Goal: Task Accomplishment & Management: Use online tool/utility

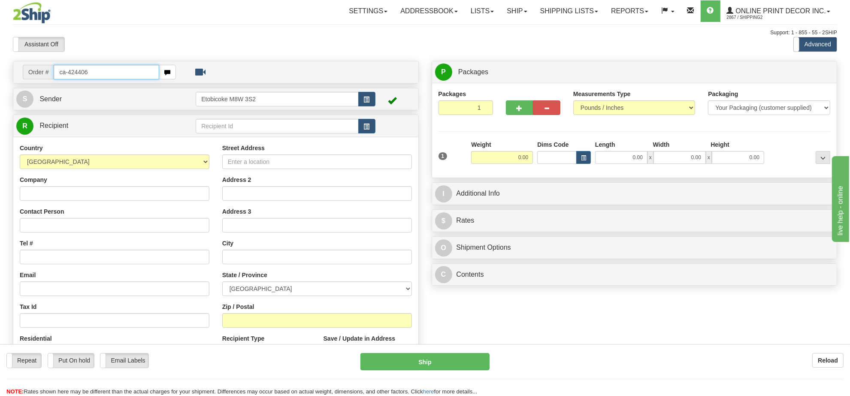
type input "ca-424406"
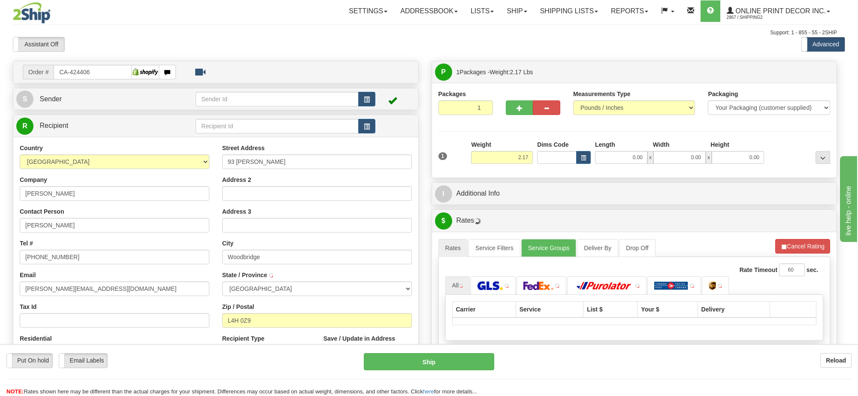
type input "WOODBRIDGE"
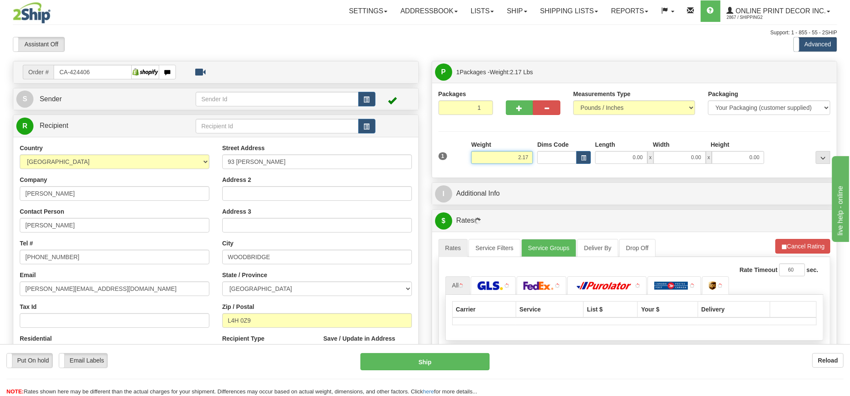
click at [522, 161] on input "2.17" at bounding box center [502, 157] width 62 height 13
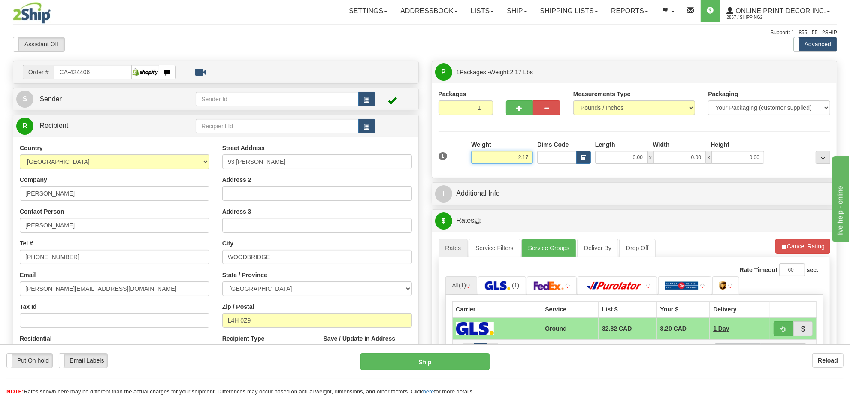
click at [522, 161] on input "2.17" at bounding box center [502, 157] width 62 height 13
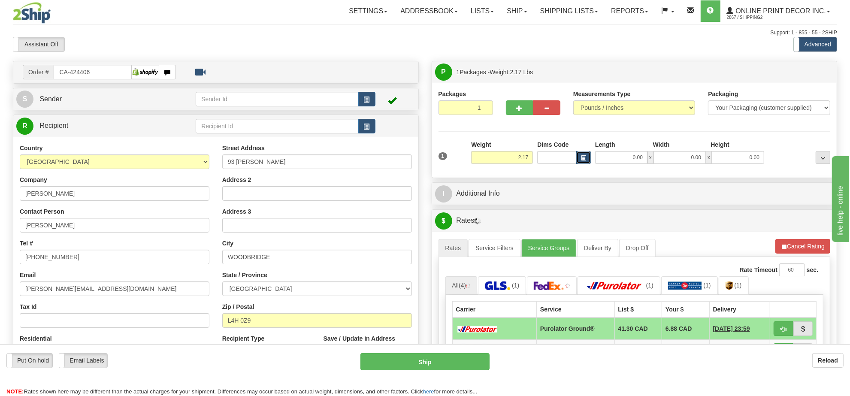
click at [583, 154] on button "button" at bounding box center [583, 157] width 15 height 13
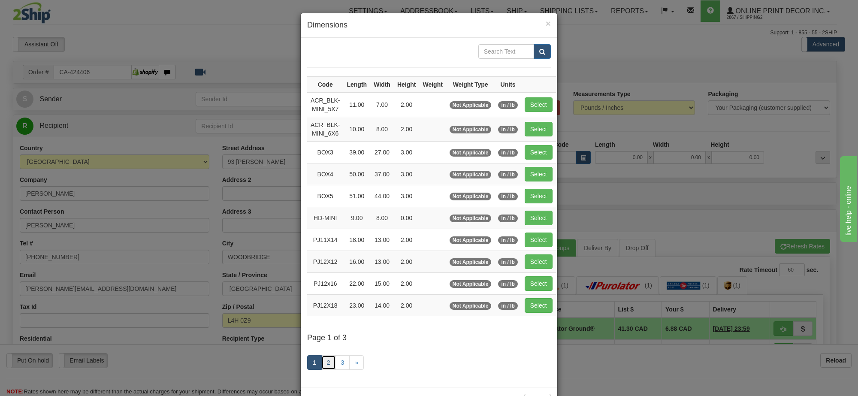
click at [324, 365] on link "2" at bounding box center [328, 362] width 15 height 15
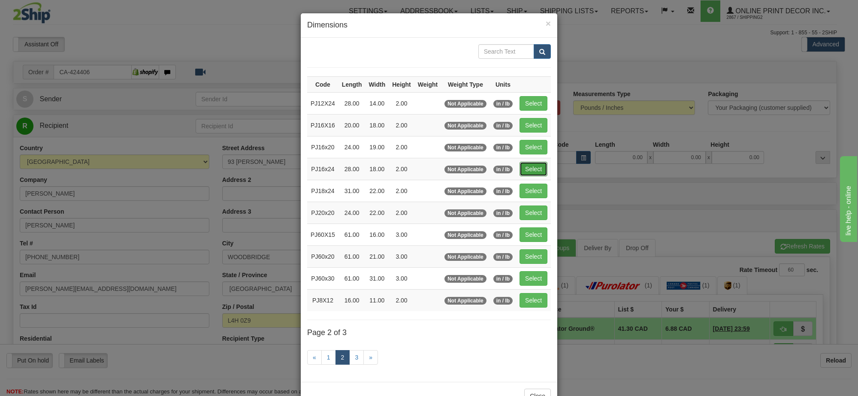
click at [532, 172] on button "Select" at bounding box center [534, 169] width 28 height 15
type input "PJ16x24"
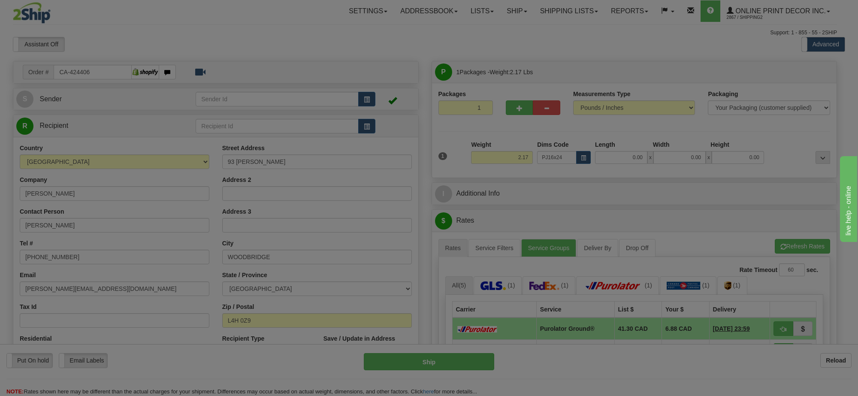
type input "28.00"
type input "18.00"
type input "2.00"
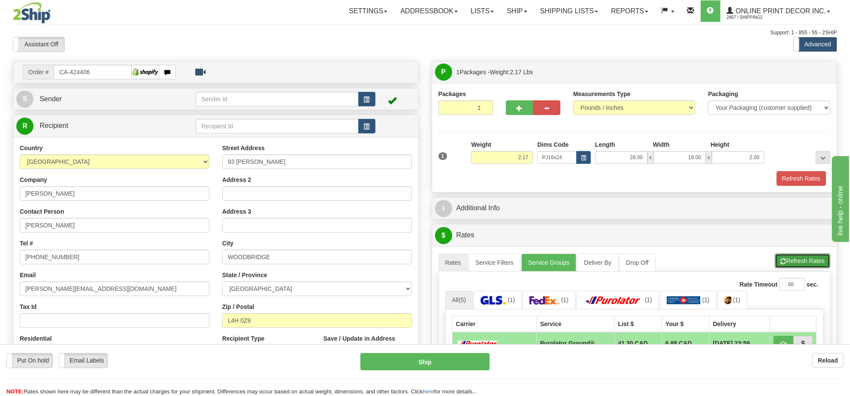
click at [800, 258] on button "Refresh Rates" at bounding box center [802, 261] width 55 height 15
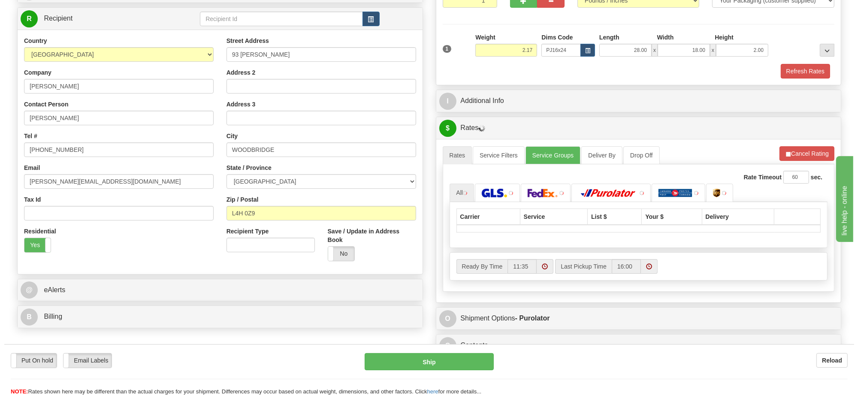
scroll to position [161, 0]
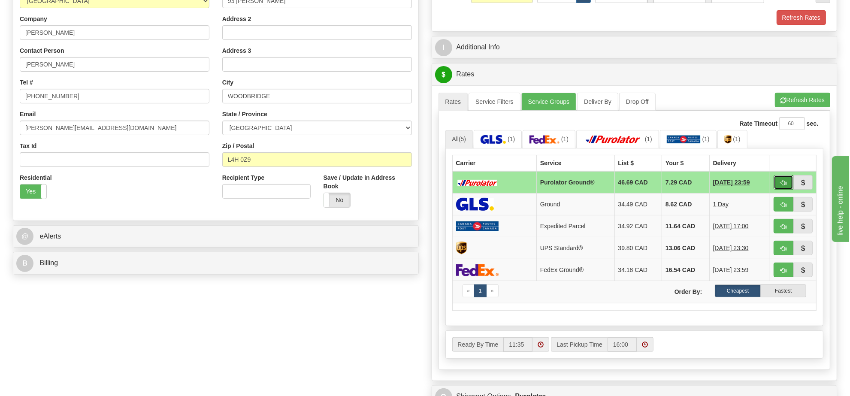
click at [781, 186] on span "button" at bounding box center [783, 183] width 6 height 6
type input "260"
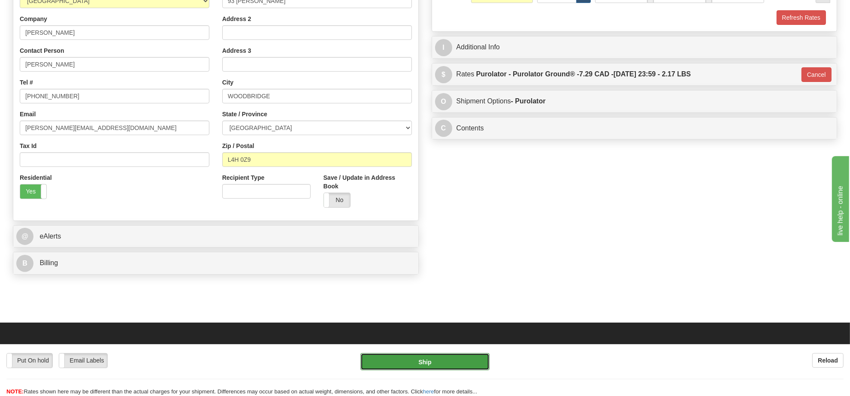
click at [462, 365] on button "Ship" at bounding box center [424, 361] width 129 height 17
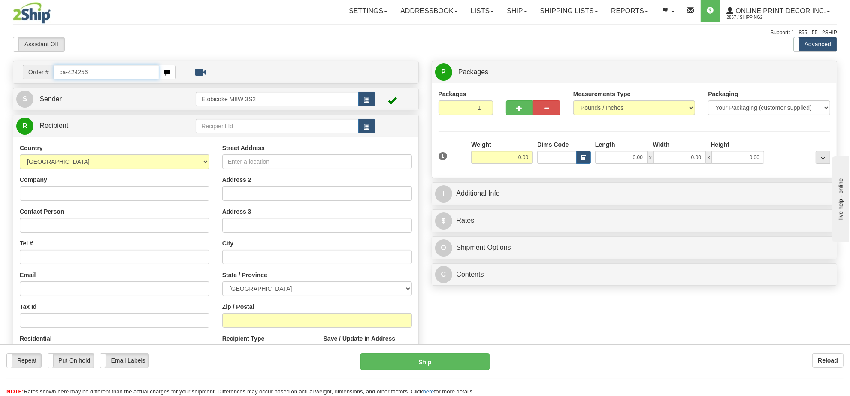
type input "ca-424256"
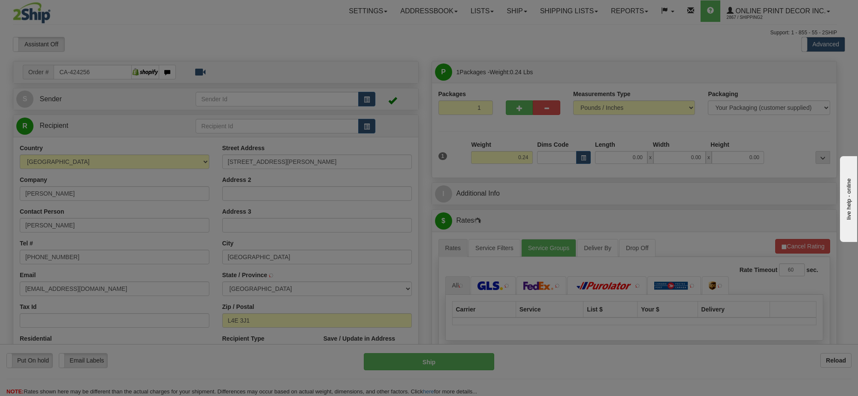
type input "RICHMOND HILL"
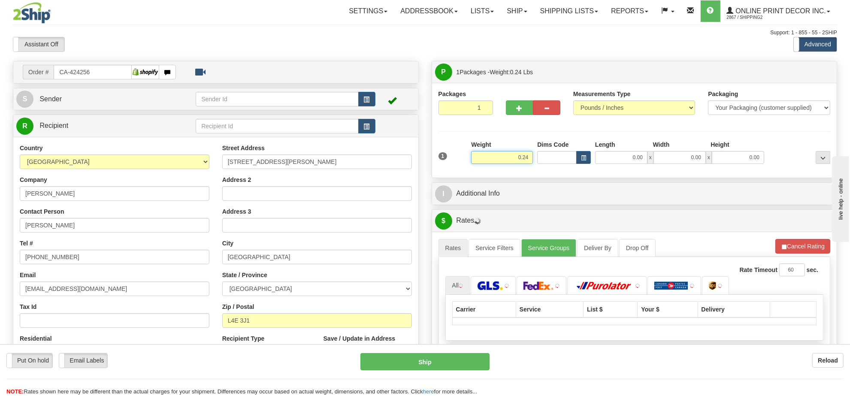
click at [513, 157] on input "0.24" at bounding box center [502, 157] width 62 height 13
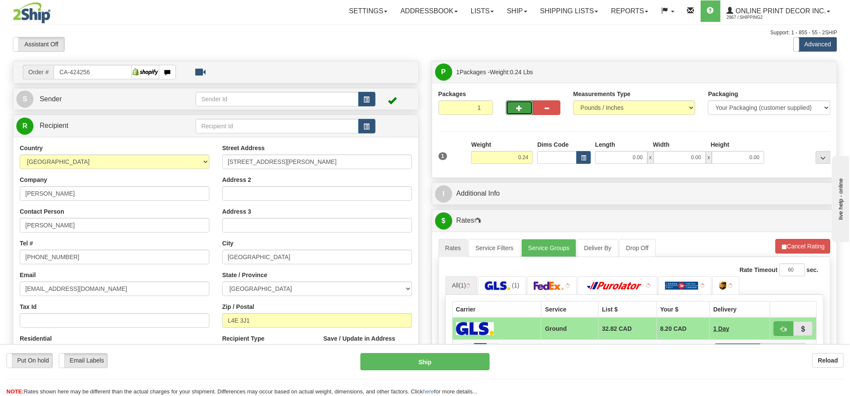
click at [508, 106] on button "button" at bounding box center [519, 107] width 27 height 15
radio input "true"
type input "2"
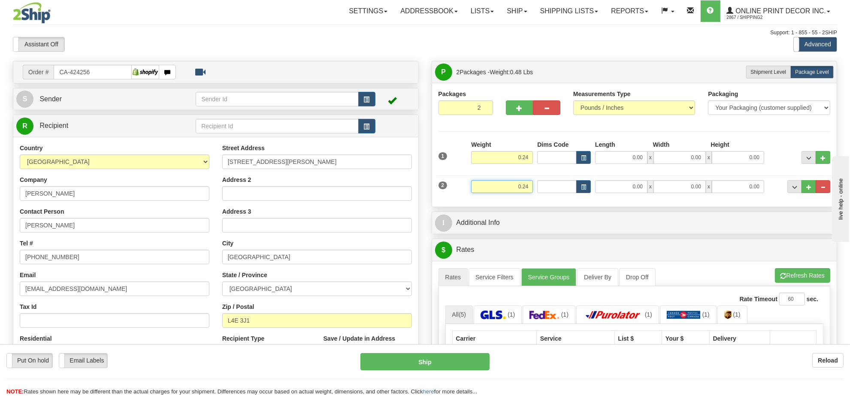
click at [521, 185] on input "0.24" at bounding box center [502, 186] width 62 height 13
type input "2.00"
click at [581, 188] on span "button" at bounding box center [583, 187] width 5 height 5
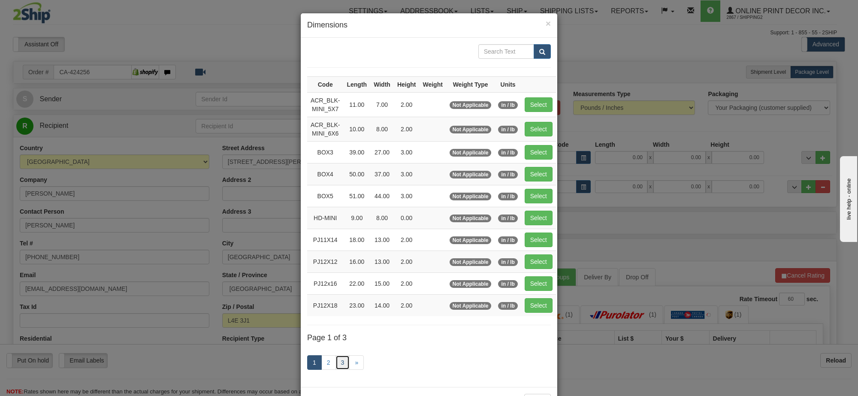
click at [340, 370] on link "3" at bounding box center [343, 362] width 15 height 15
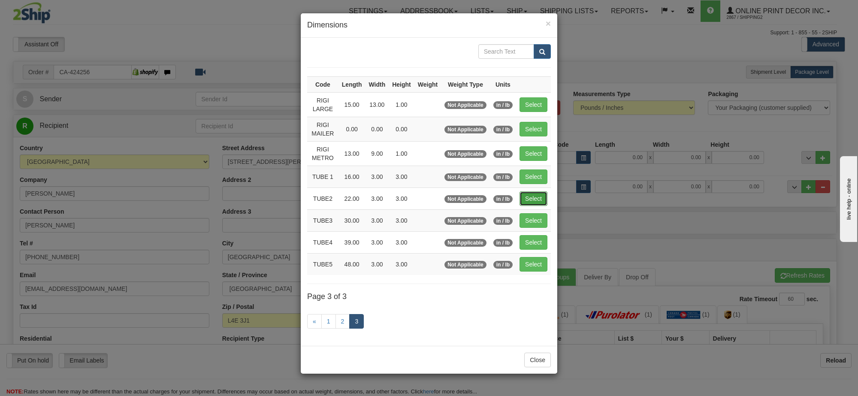
click at [541, 200] on button "Select" at bounding box center [534, 198] width 28 height 15
type input "TUBE2"
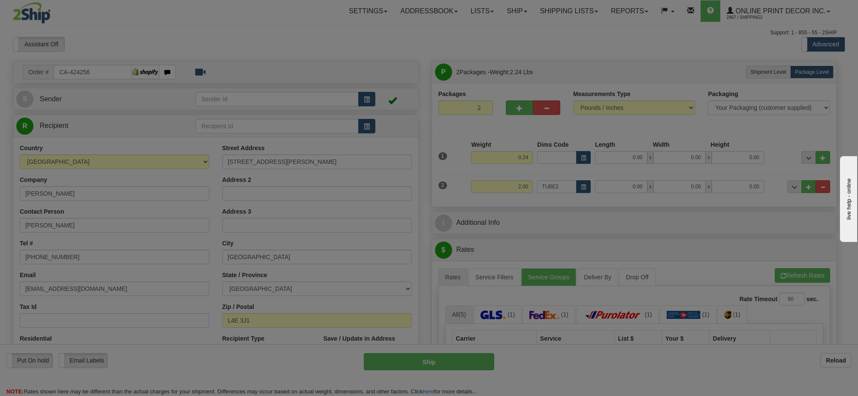
type input "22.00"
type input "3.00"
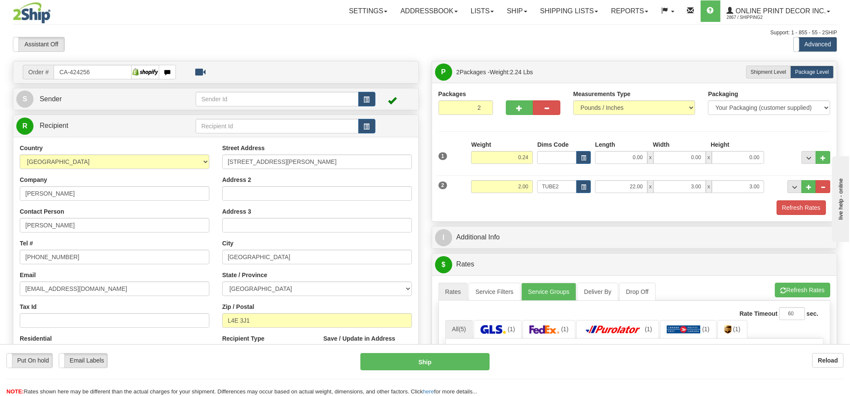
click at [522, 166] on div "Weight 0.24" at bounding box center [502, 155] width 66 height 30
click at [522, 163] on input "0.24" at bounding box center [502, 157] width 62 height 13
click at [522, 162] on input "0.24" at bounding box center [502, 157] width 62 height 13
click at [578, 160] on button "button" at bounding box center [583, 157] width 15 height 13
type input "1.00"
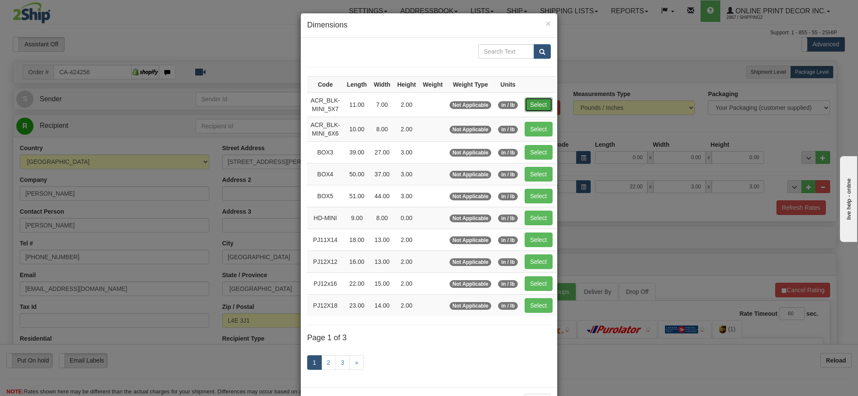
click at [529, 101] on button "Select" at bounding box center [539, 104] width 28 height 15
type input "ACR_BLK-MINI_5X7"
type input "11.00"
type input "7.00"
type input "2.00"
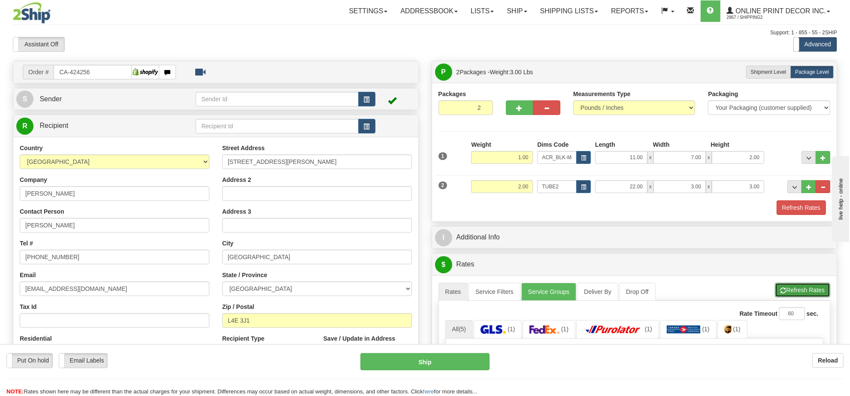
click at [798, 297] on button "Refresh Rates" at bounding box center [802, 290] width 55 height 15
click at [797, 296] on button "Cancel Rating" at bounding box center [802, 290] width 55 height 15
click at [796, 296] on button "Refresh Rates" at bounding box center [802, 290] width 55 height 15
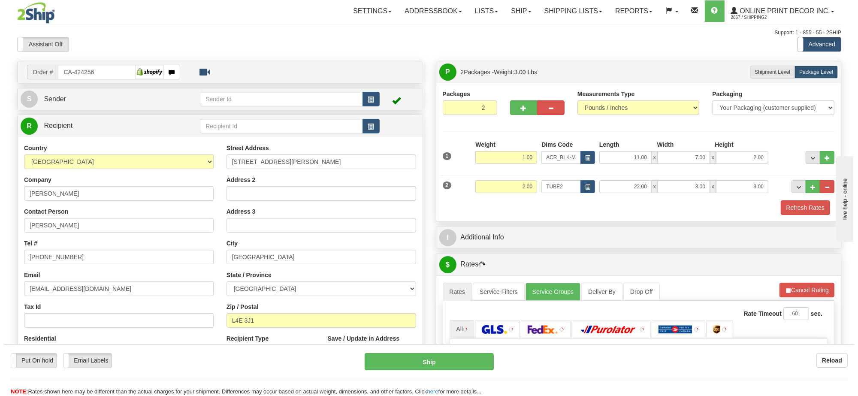
scroll to position [161, 0]
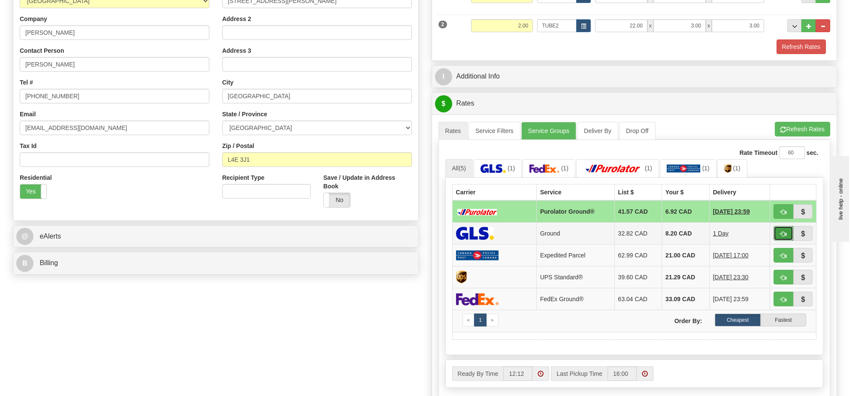
click at [785, 237] on span "button" at bounding box center [783, 234] width 6 height 6
type input "1"
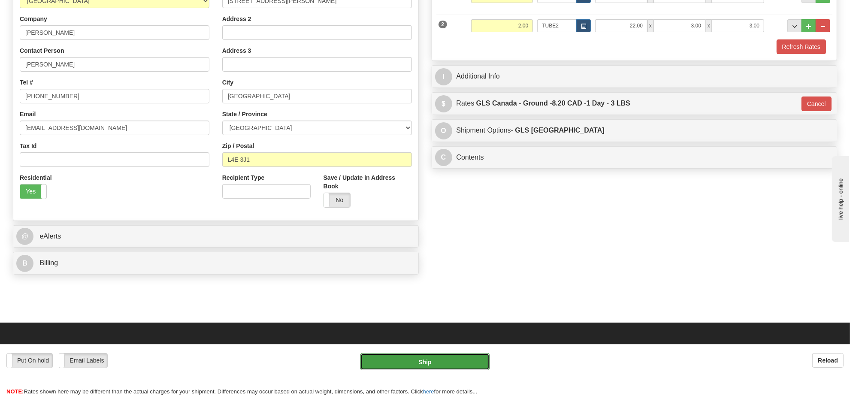
click at [425, 363] on button "Ship" at bounding box center [424, 361] width 129 height 17
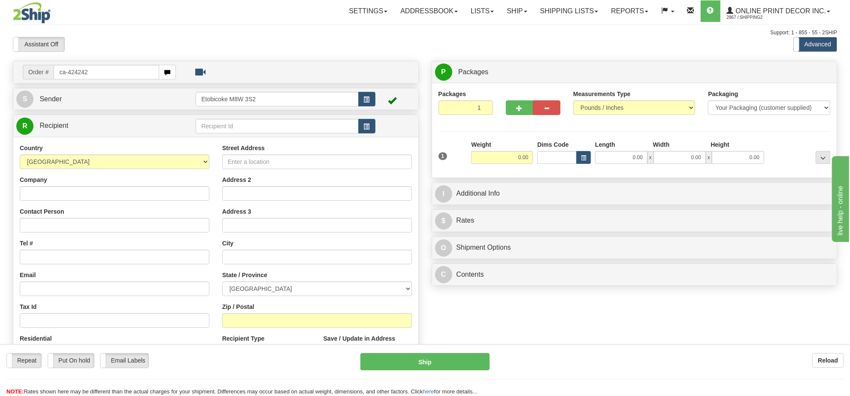
type input "ca-424242"
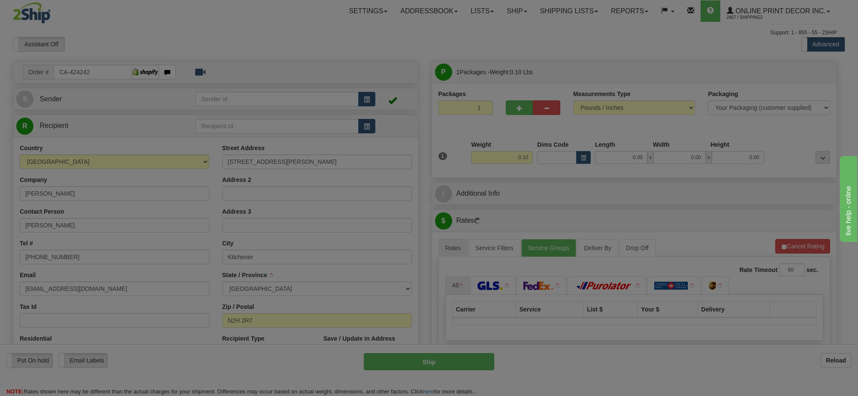
type input "KITCHENER"
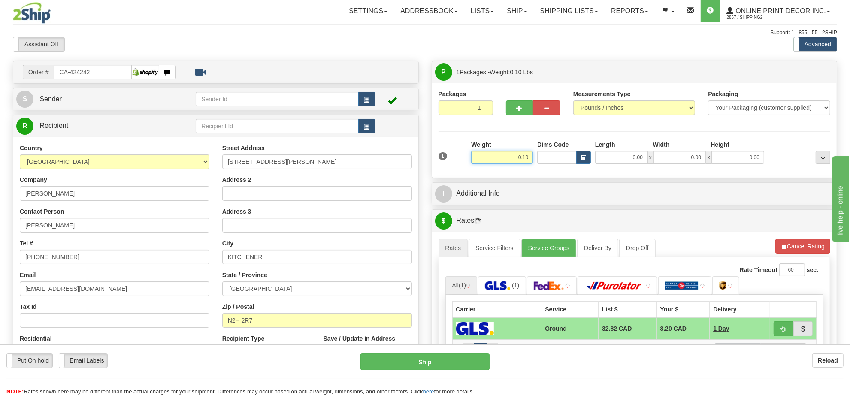
click at [521, 161] on input "0.10" at bounding box center [502, 157] width 62 height 13
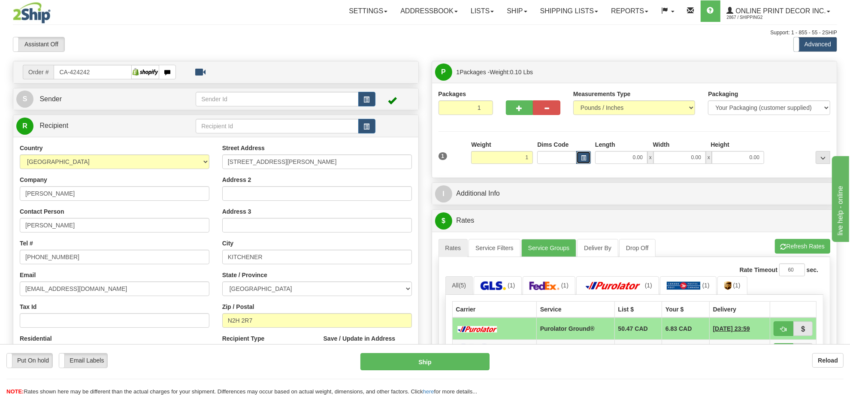
type input "1.00"
click at [587, 160] on button "button" at bounding box center [583, 157] width 15 height 13
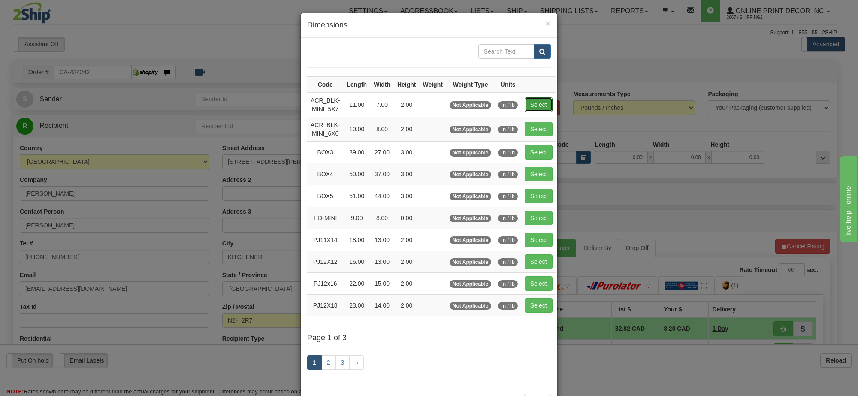
drag, startPoint x: 541, startPoint y: 102, endPoint x: 739, endPoint y: 209, distance: 224.6
click at [542, 102] on button "Select" at bounding box center [539, 104] width 28 height 15
type input "ACR_BLK-MINI_5X7"
type input "11.00"
type input "7.00"
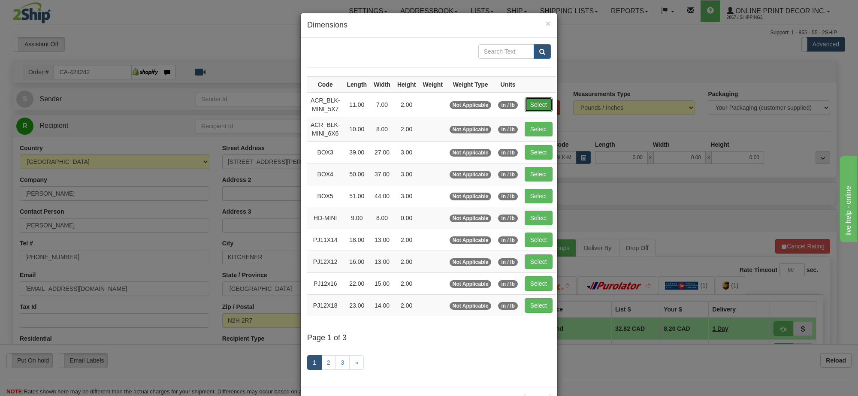
type input "2.00"
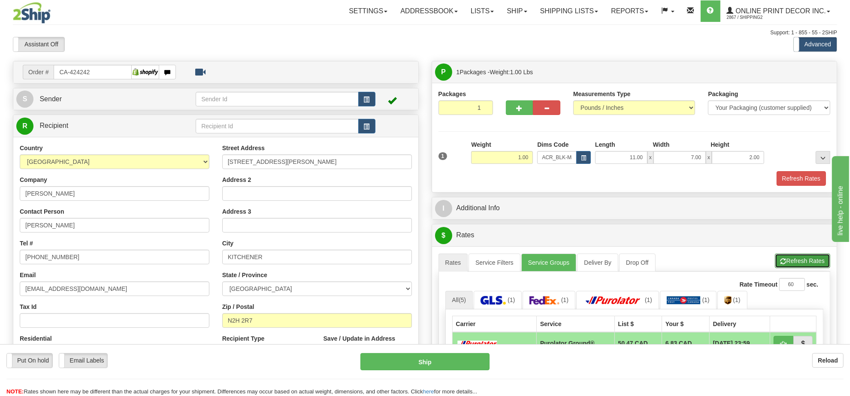
click at [792, 259] on button "Refresh Rates" at bounding box center [802, 261] width 55 height 15
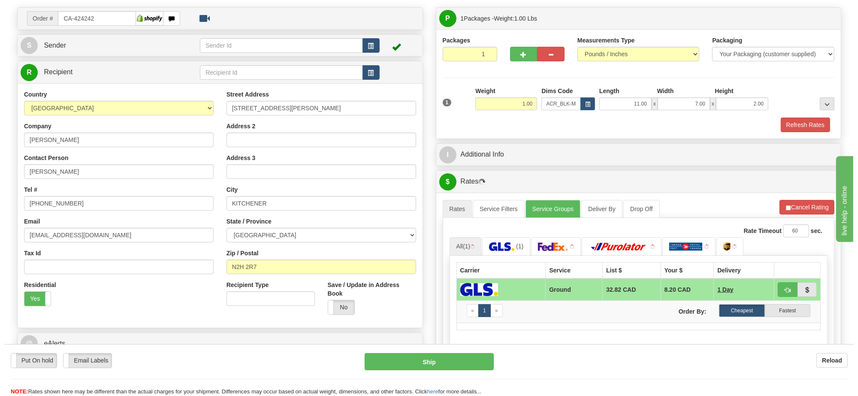
scroll to position [107, 0]
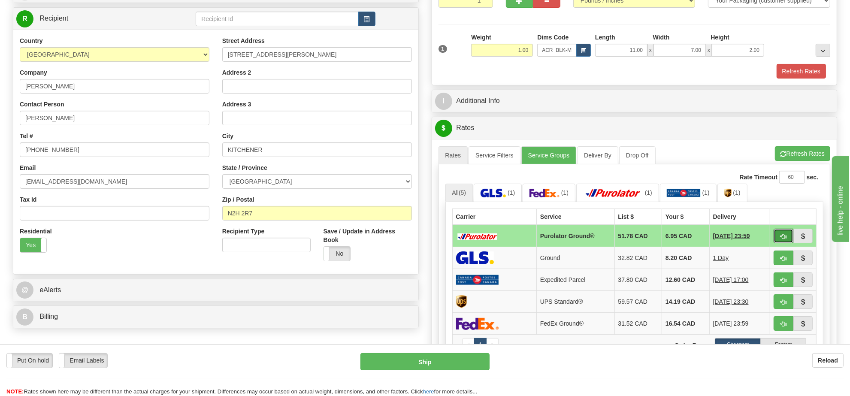
click at [776, 236] on button "button" at bounding box center [784, 236] width 20 height 15
type input "260"
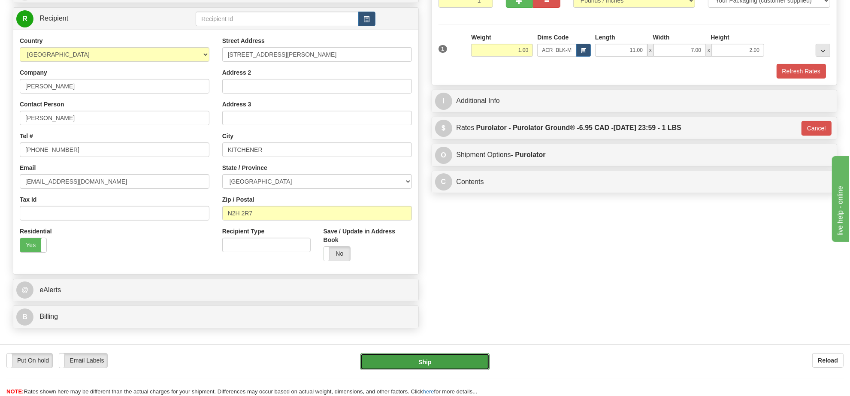
click at [438, 361] on button "Ship" at bounding box center [424, 361] width 129 height 17
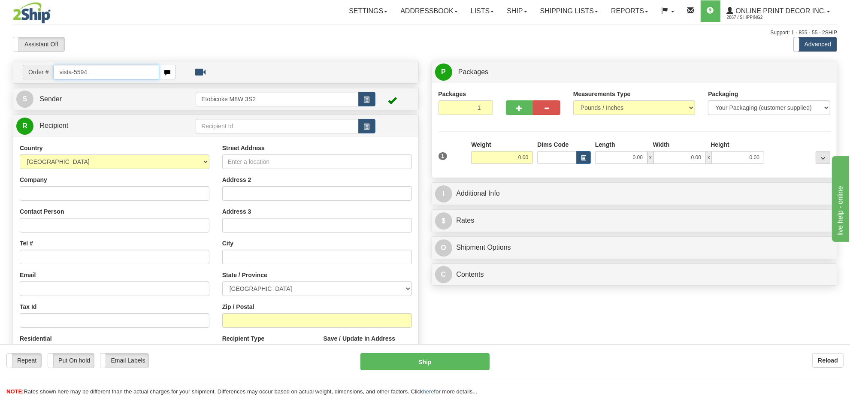
type input "vista-5594"
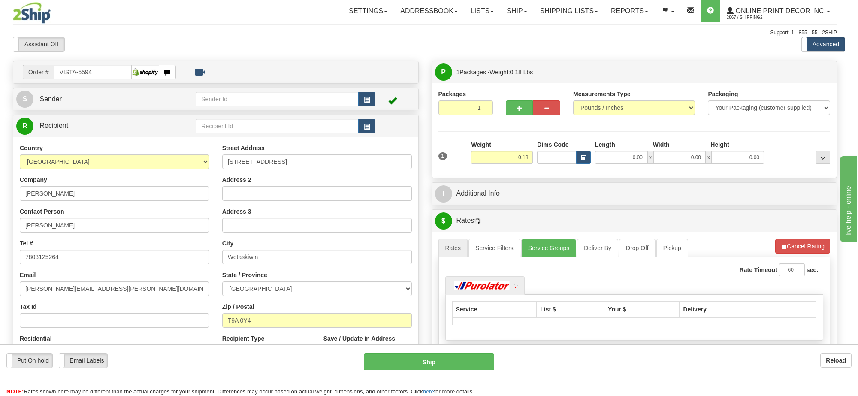
type input "WETASKIWIN"
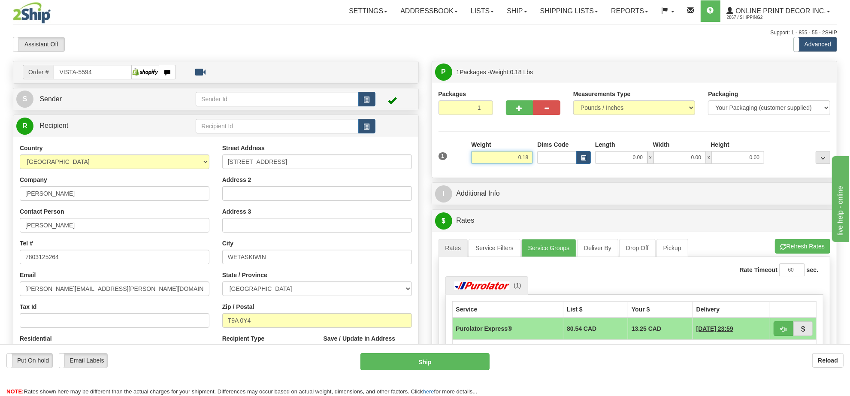
click at [515, 156] on input "0.18" at bounding box center [502, 157] width 62 height 13
click at [577, 159] on button "button" at bounding box center [583, 157] width 15 height 13
type input "1.00"
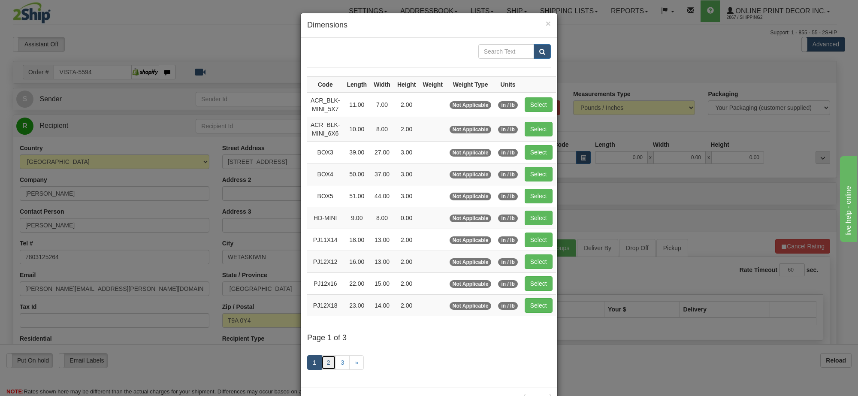
click at [329, 366] on link "2" at bounding box center [328, 362] width 15 height 15
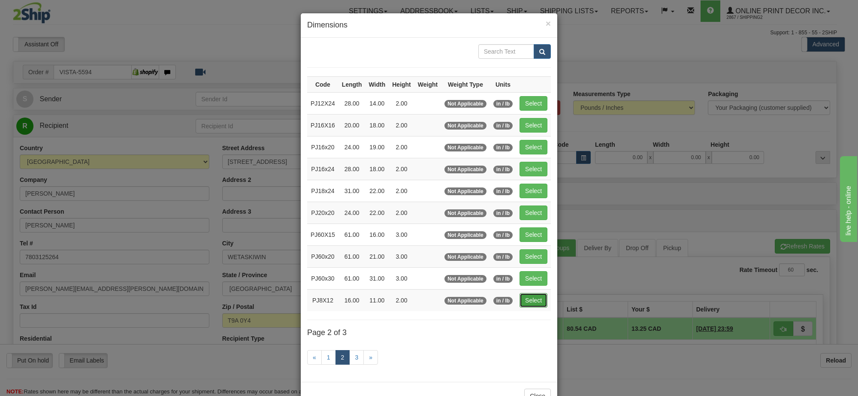
click at [533, 308] on button "Select" at bounding box center [534, 300] width 28 height 15
type input "PJ8X12"
type input "16.00"
type input "11.00"
type input "2.00"
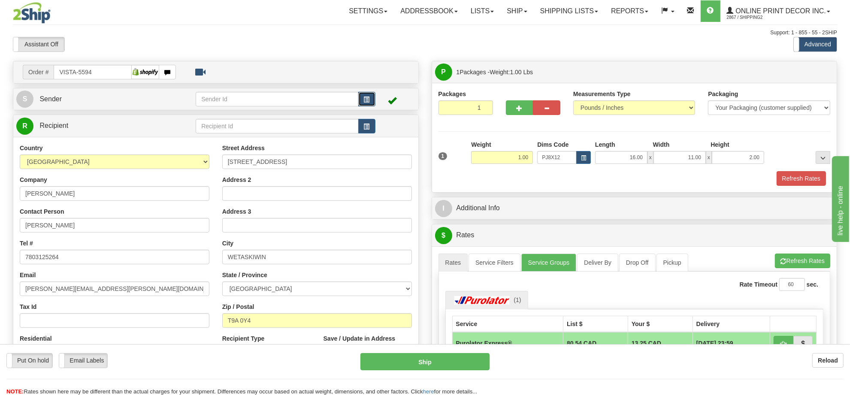
click at [362, 99] on button "button" at bounding box center [366, 99] width 17 height 15
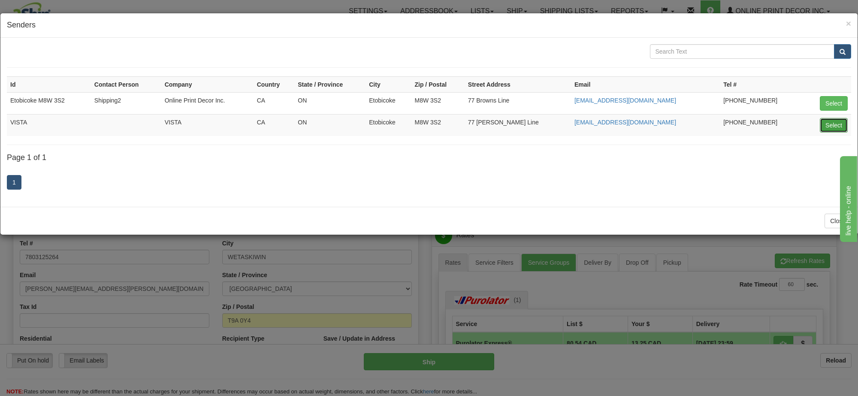
click at [843, 130] on button "Select" at bounding box center [834, 125] width 28 height 15
type input "VISTA"
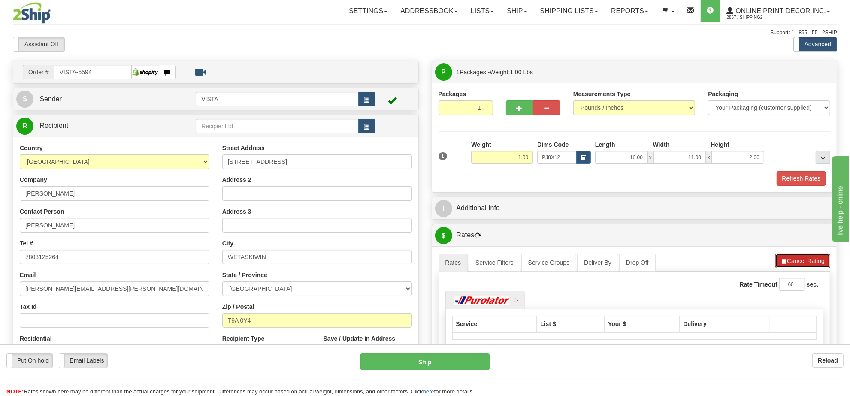
click at [807, 264] on button "Cancel Rating" at bounding box center [802, 261] width 55 height 15
click at [807, 264] on button "Refresh Rates" at bounding box center [802, 261] width 55 height 15
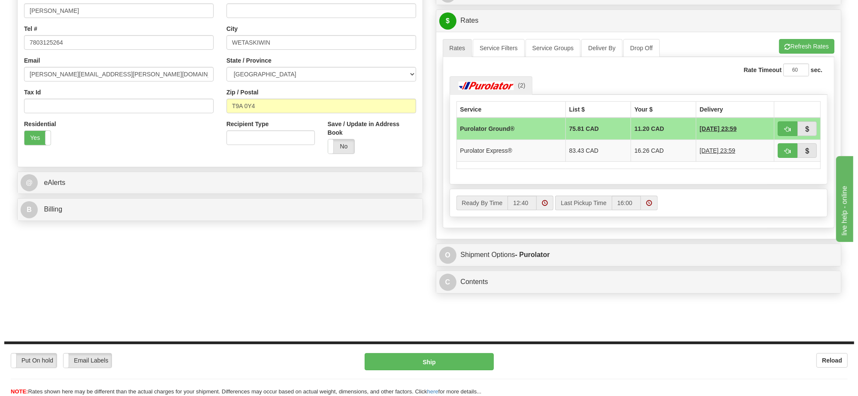
scroll to position [161, 0]
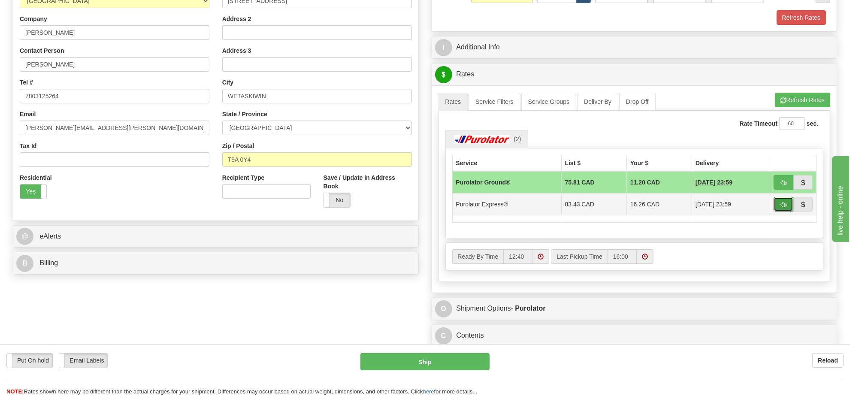
click at [783, 208] on span "button" at bounding box center [783, 205] width 6 height 6
type input "202"
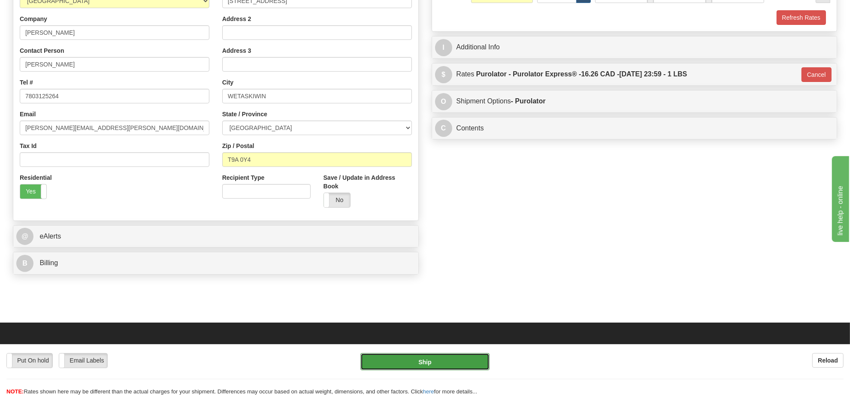
click at [413, 361] on button "Ship" at bounding box center [424, 361] width 129 height 17
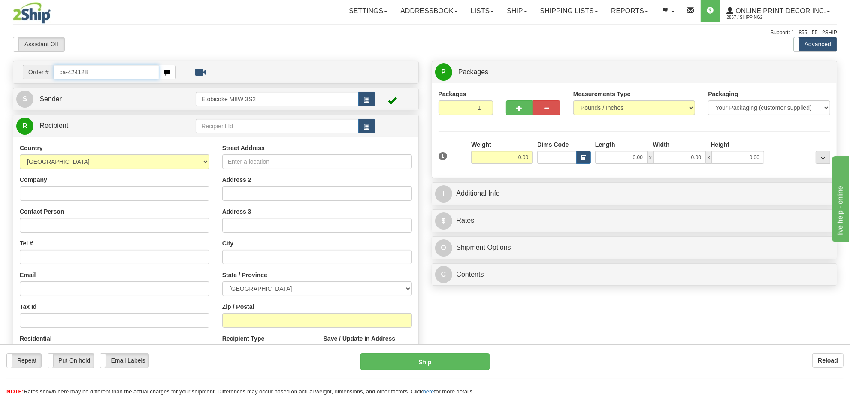
type input "ca-424128"
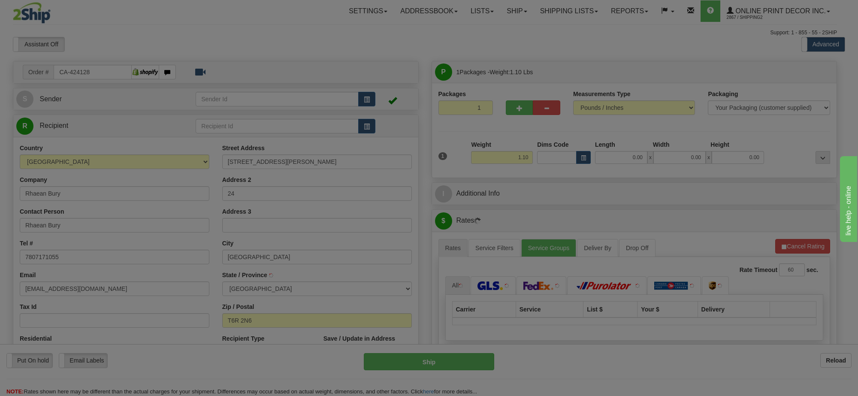
type input "[GEOGRAPHIC_DATA]"
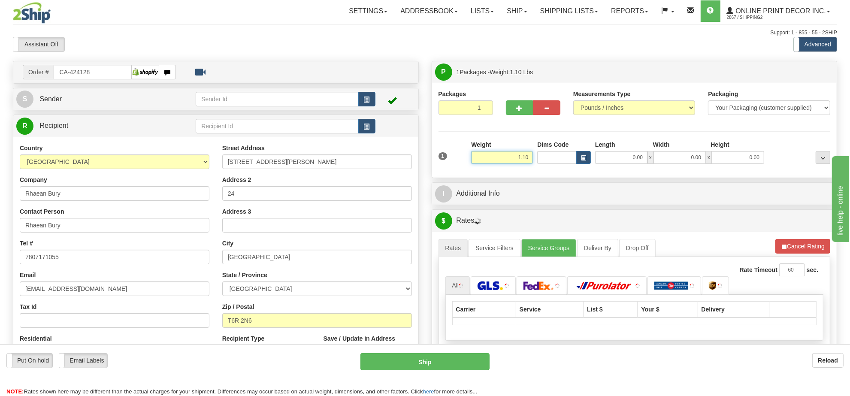
click at [509, 158] on input "1.10" at bounding box center [502, 157] width 62 height 13
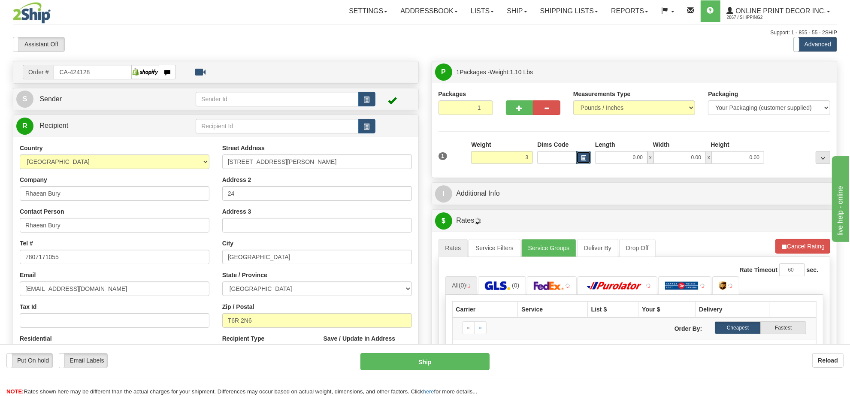
type input "3.00"
click at [584, 162] on button "button" at bounding box center [583, 157] width 15 height 13
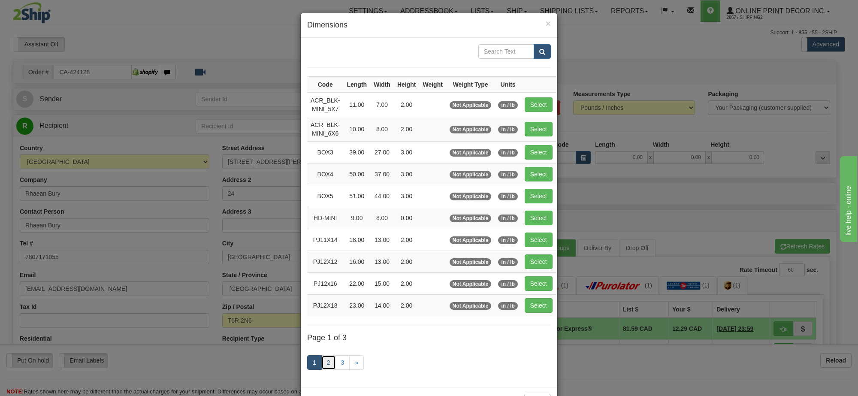
click at [324, 365] on link "2" at bounding box center [328, 362] width 15 height 15
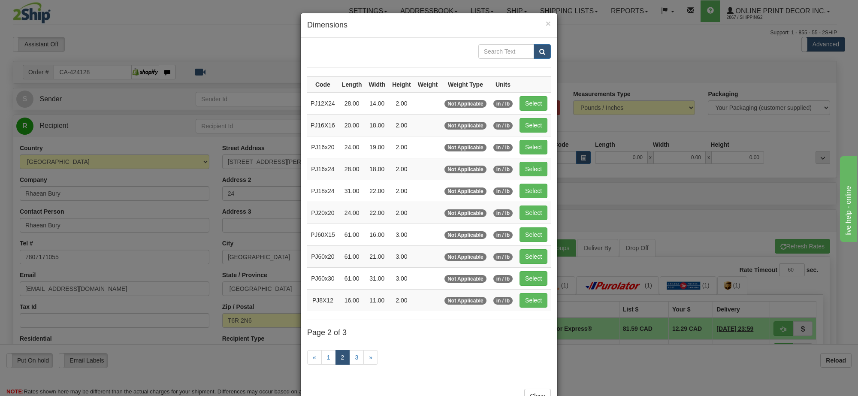
click at [528, 139] on td "Select" at bounding box center [533, 147] width 35 height 22
drag, startPoint x: 528, startPoint y: 144, endPoint x: 527, endPoint y: 130, distance: 14.2
click at [527, 130] on tbody "Code Length Width Height Weight Weight Type Units PJ12X24 28.00 14.00 2.00 Not …" at bounding box center [429, 193] width 244 height 235
click at [535, 147] on button "Select" at bounding box center [534, 147] width 28 height 15
type input "PJ16x20"
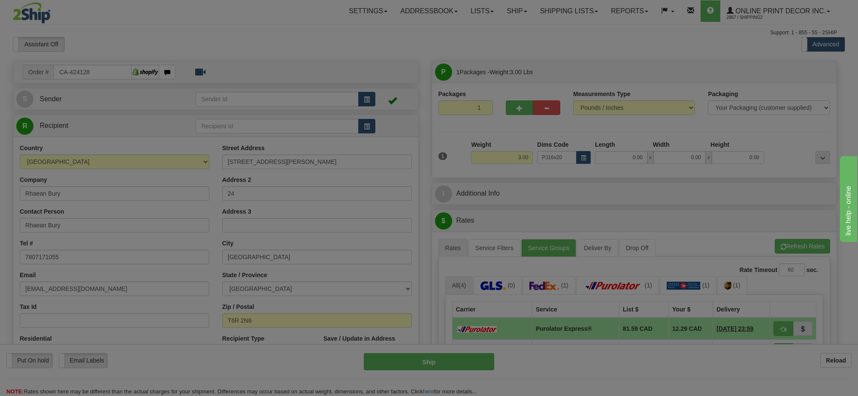
type input "24.00"
type input "19.00"
type input "2.00"
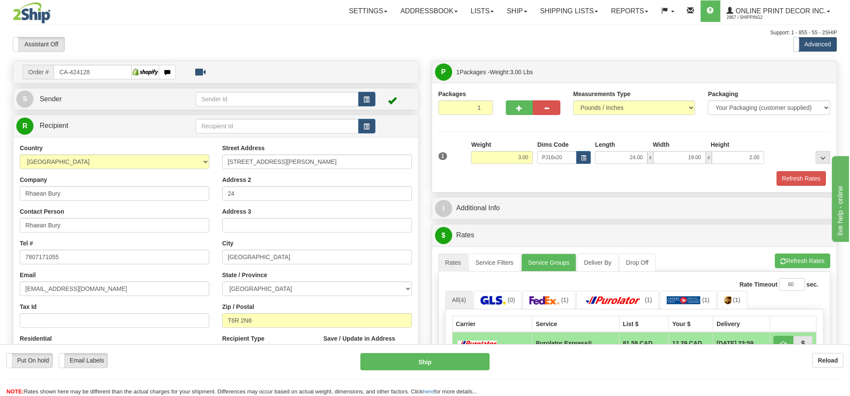
drag, startPoint x: 794, startPoint y: 252, endPoint x: 794, endPoint y: 260, distance: 8.2
click at [794, 253] on div "A change has been made which could impact your rate estimate. To ensure the est…" at bounding box center [634, 382] width 405 height 273
click at [793, 262] on button "Refresh Rates" at bounding box center [802, 261] width 55 height 15
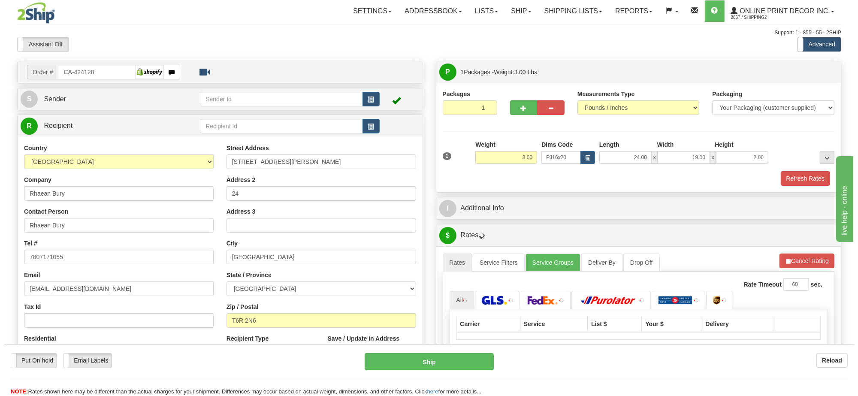
scroll to position [107, 0]
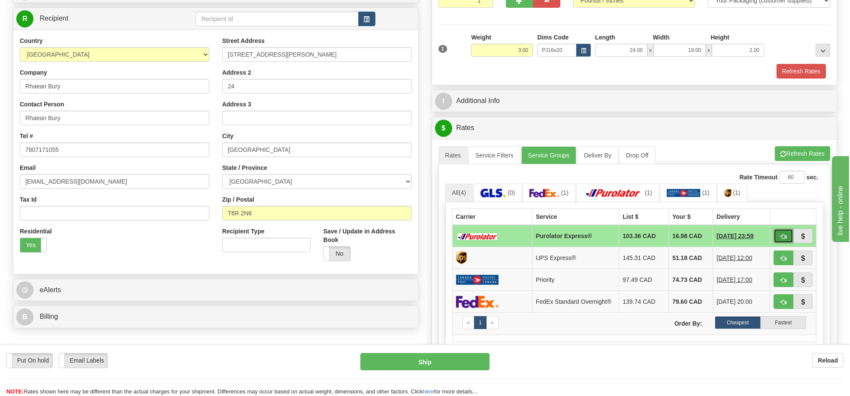
click at [777, 239] on button "button" at bounding box center [784, 236] width 20 height 15
type input "202"
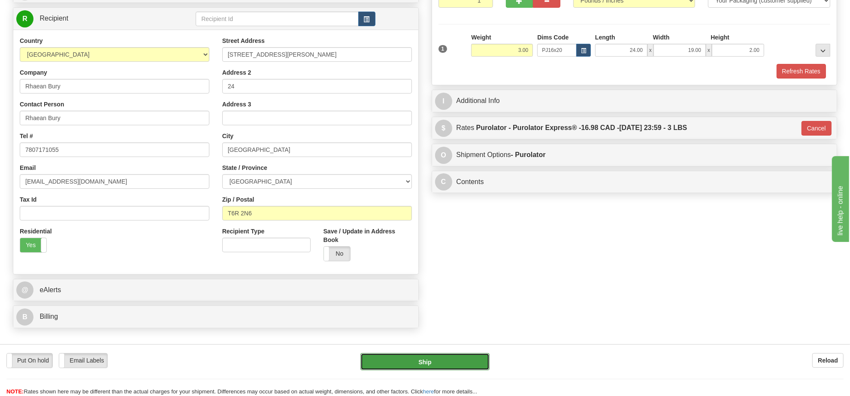
click at [415, 356] on button "Ship" at bounding box center [424, 361] width 129 height 17
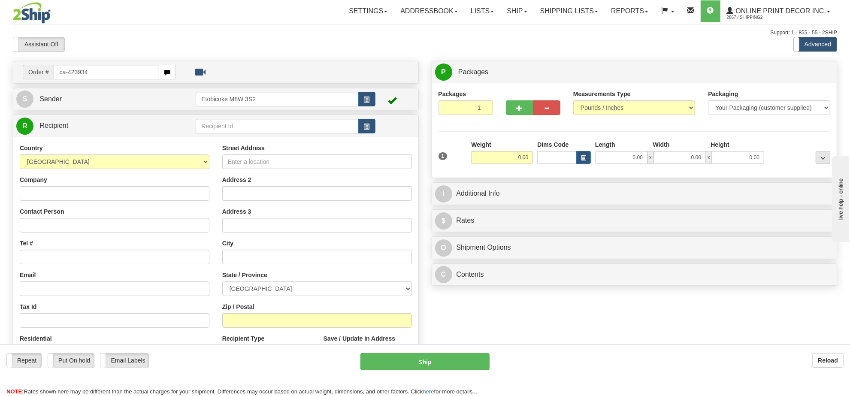
type input "ca-423934"
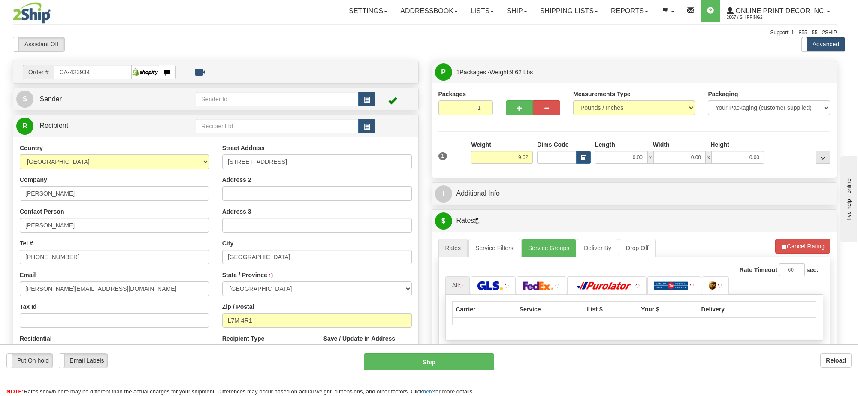
type input "[GEOGRAPHIC_DATA]"
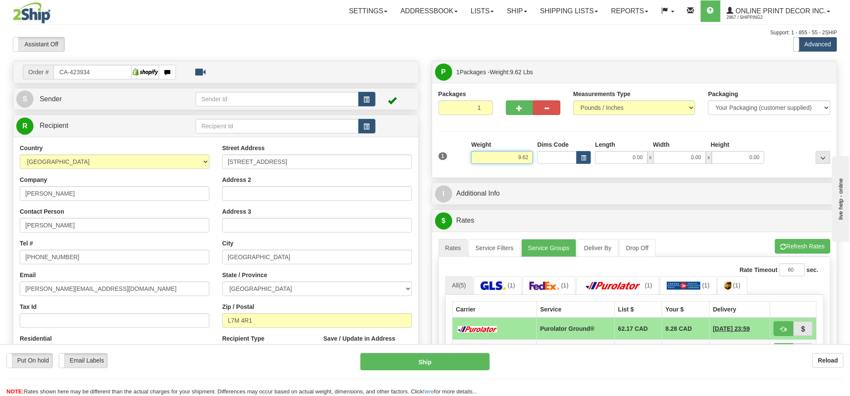
click at [526, 163] on input "9.62" at bounding box center [502, 157] width 62 height 13
click at [588, 155] on button "button" at bounding box center [583, 157] width 15 height 13
type input "12.00"
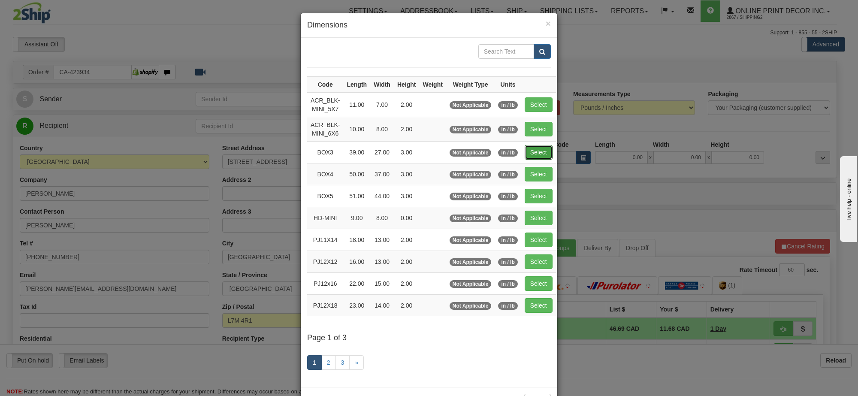
click at [541, 159] on button "Select" at bounding box center [539, 152] width 28 height 15
type input "BOX3"
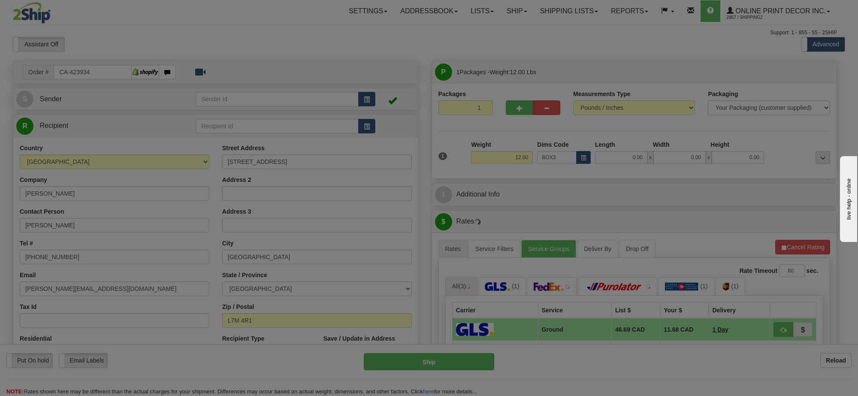
type input "39.00"
type input "27.00"
type input "3.00"
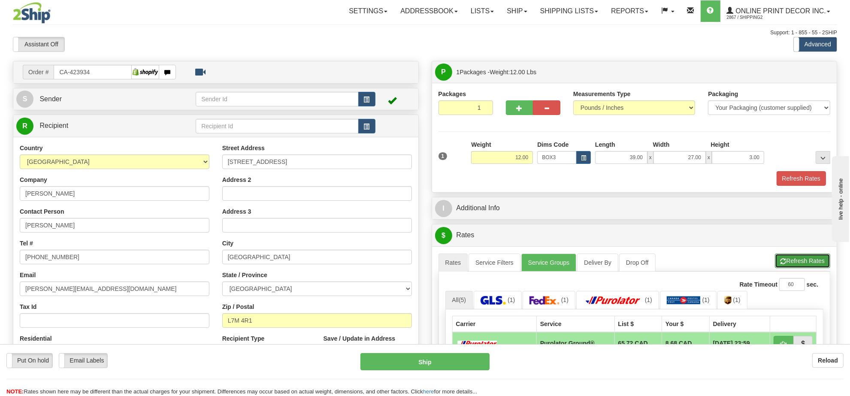
click at [795, 264] on button "Refresh Rates" at bounding box center [802, 261] width 55 height 15
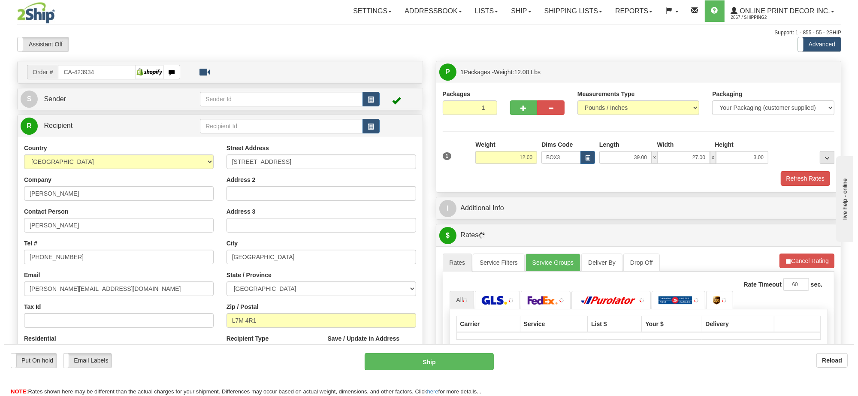
scroll to position [161, 0]
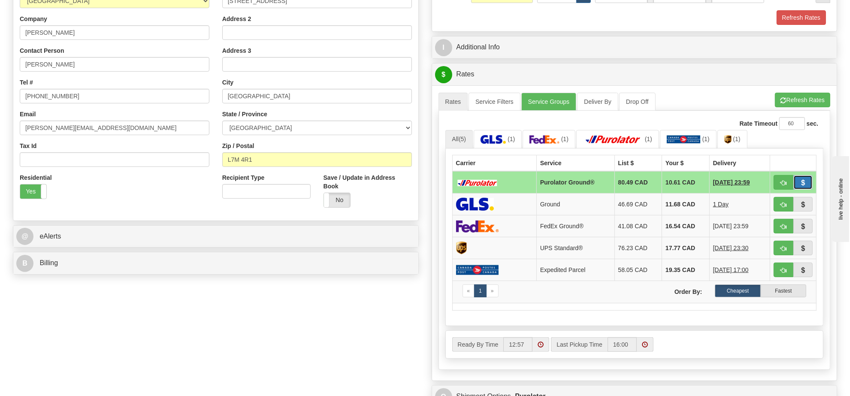
click at [796, 187] on button "button" at bounding box center [803, 182] width 20 height 15
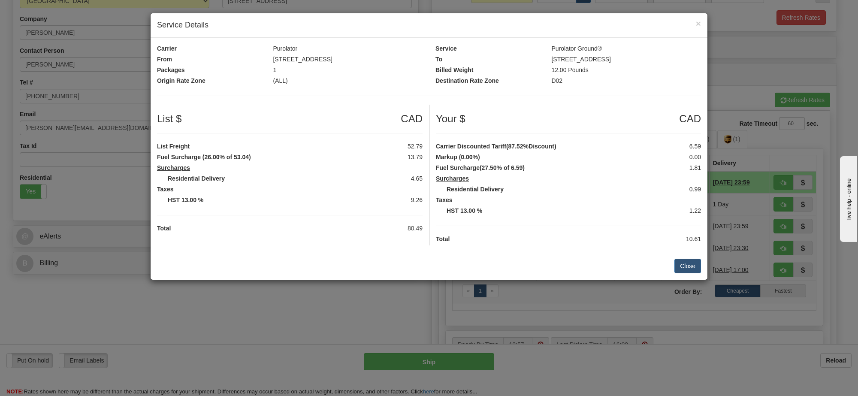
click at [790, 166] on div "× Service Details Carrier Purolator Service Purolator Ground® From M8W 3S2,Etob…" at bounding box center [429, 198] width 858 height 396
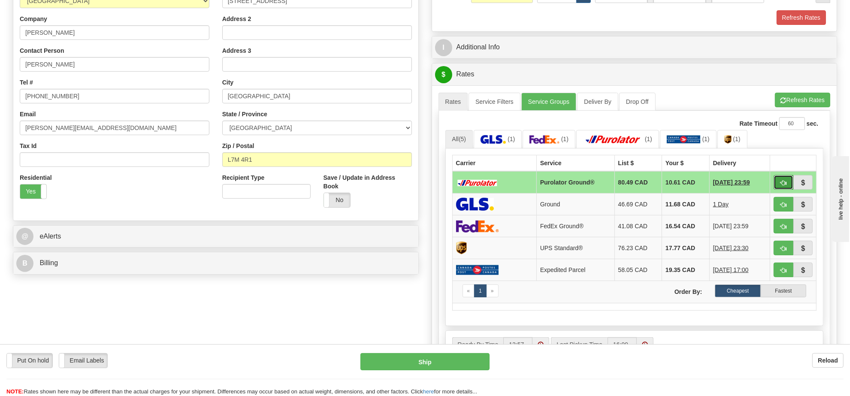
click at [784, 186] on span "button" at bounding box center [783, 183] width 6 height 6
type input "260"
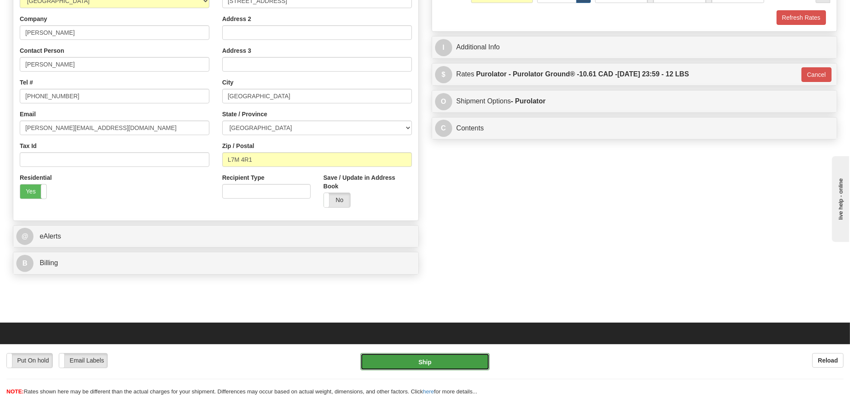
click at [407, 366] on button "Ship" at bounding box center [424, 361] width 129 height 17
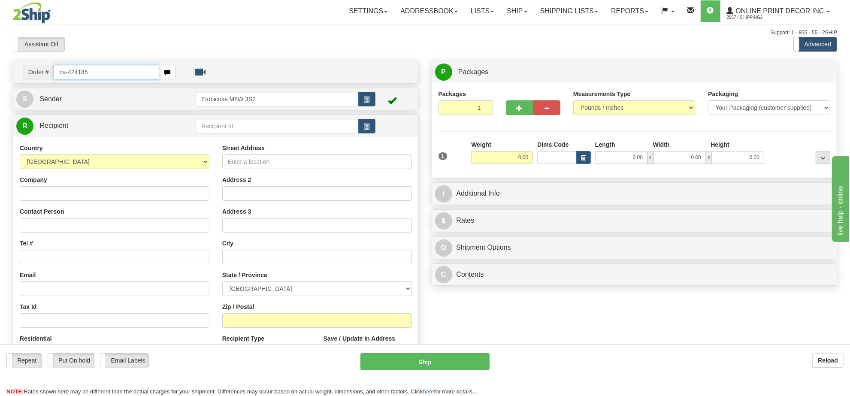
type input "ca-424185"
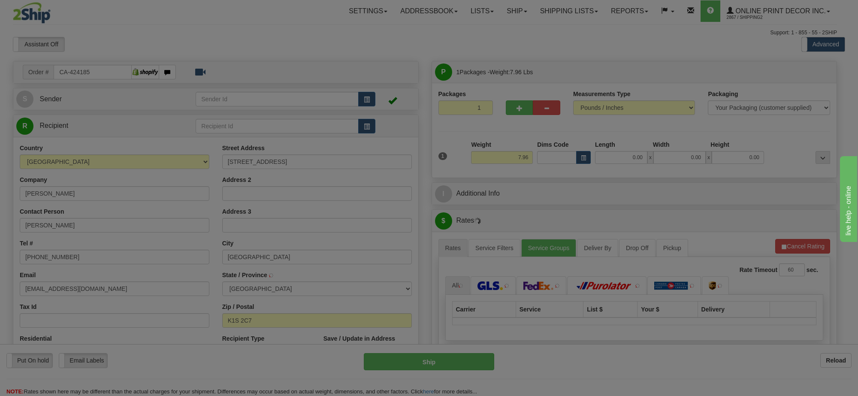
type input "OTTAWA"
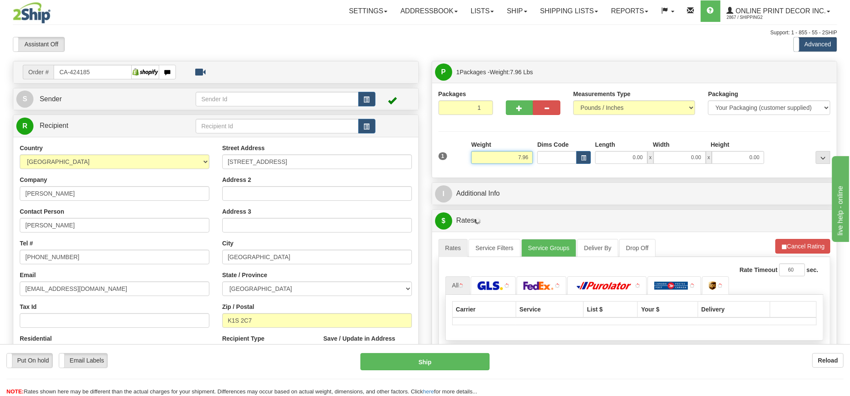
click at [508, 161] on input "7.96" at bounding box center [502, 157] width 62 height 13
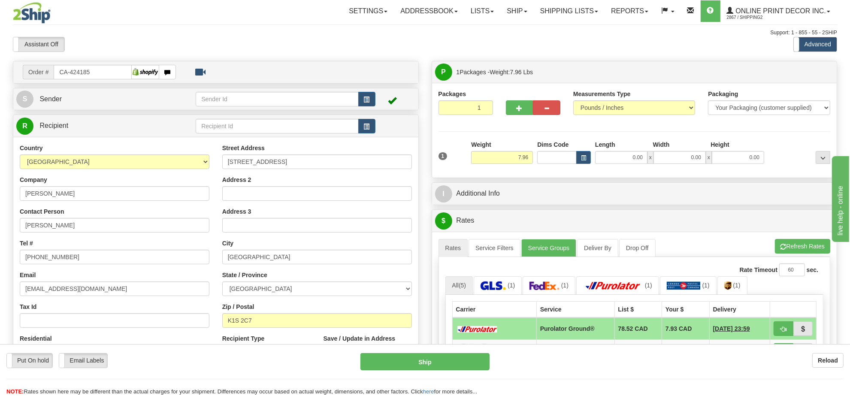
click at [576, 151] on div "Dims Code" at bounding box center [564, 152] width 58 height 24
click at [581, 160] on span "button" at bounding box center [583, 158] width 5 height 5
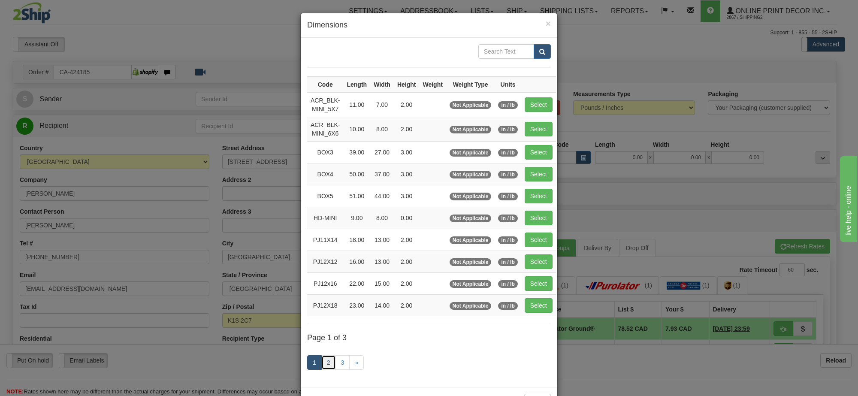
click at [322, 370] on link "2" at bounding box center [328, 362] width 15 height 15
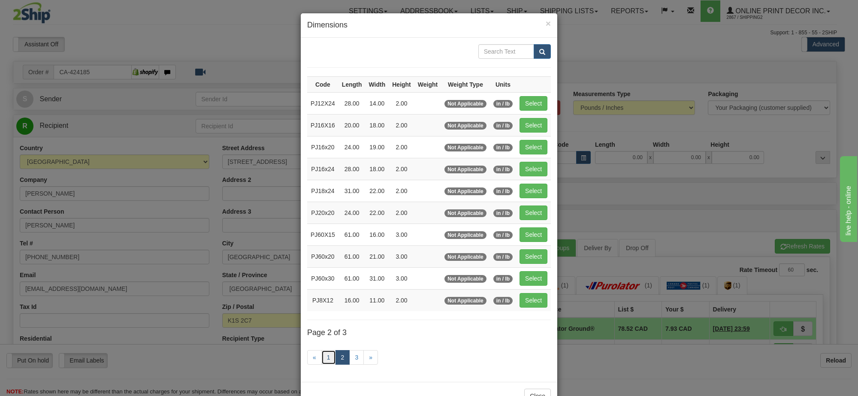
click at [328, 363] on link "1" at bounding box center [328, 357] width 15 height 15
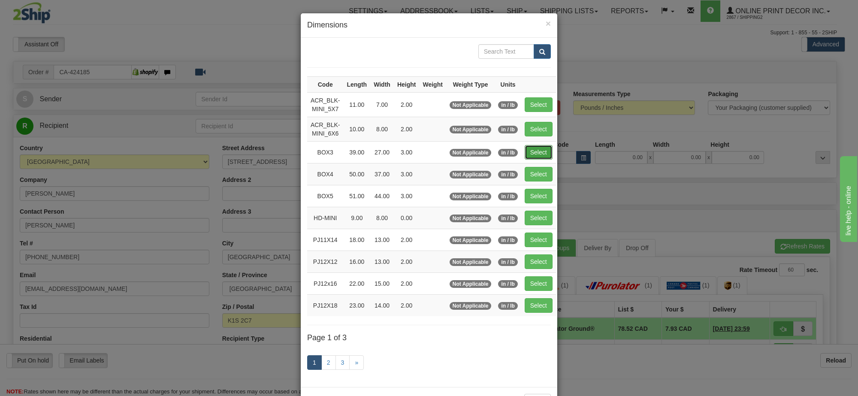
click at [544, 151] on button "Select" at bounding box center [539, 152] width 28 height 15
type input "BOX3"
type input "39.00"
type input "27.00"
type input "3.00"
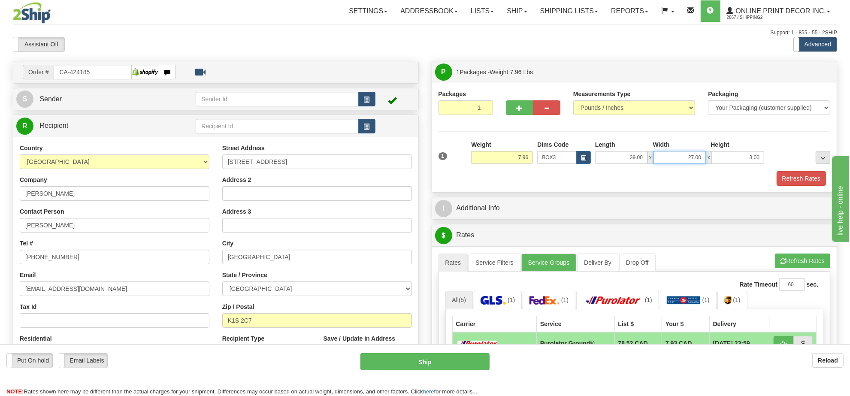
click at [682, 160] on input "27.00" at bounding box center [679, 157] width 52 height 13
click at [683, 161] on input "27.00" at bounding box center [679, 157] width 52 height 13
type input "39.00"
click at [522, 157] on input "7.96" at bounding box center [502, 157] width 62 height 13
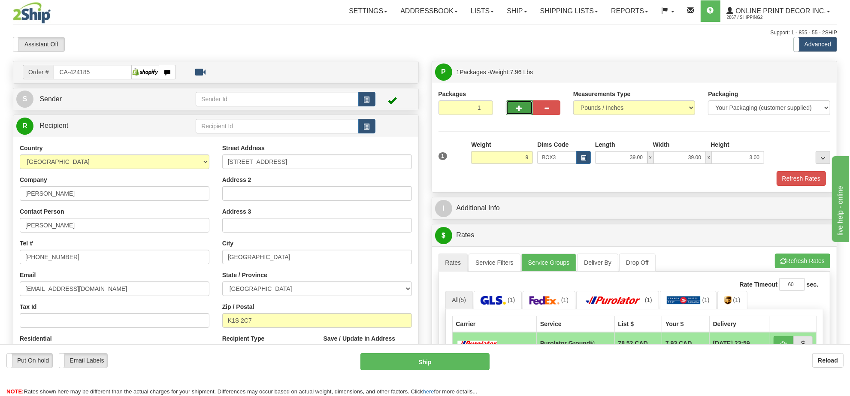
type input "9.00"
click at [524, 109] on button "button" at bounding box center [519, 107] width 27 height 15
radio input "true"
type input "2"
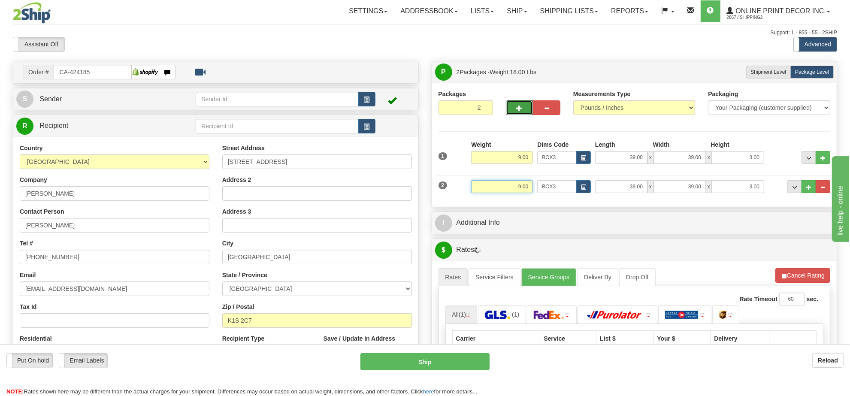
click at [508, 184] on input "9.00" at bounding box center [502, 186] width 62 height 13
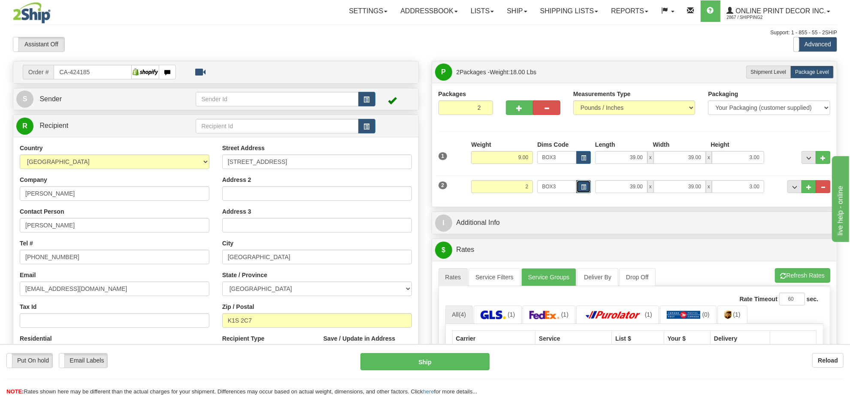
click at [585, 185] on button "button" at bounding box center [583, 186] width 15 height 13
type input "2.00"
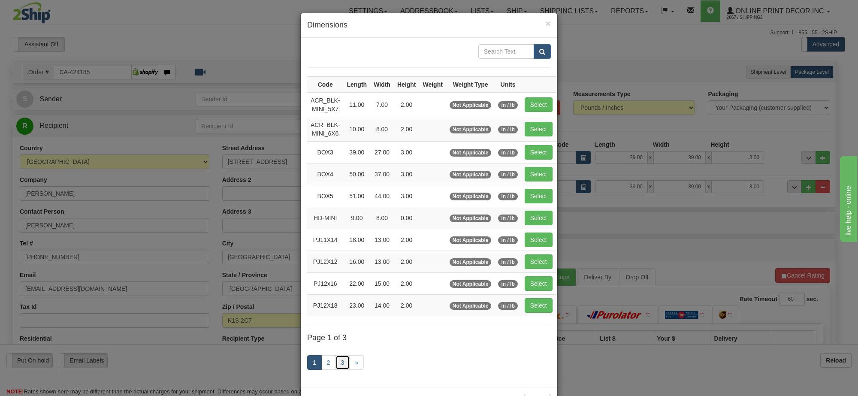
click at [341, 365] on link "3" at bounding box center [343, 362] width 15 height 15
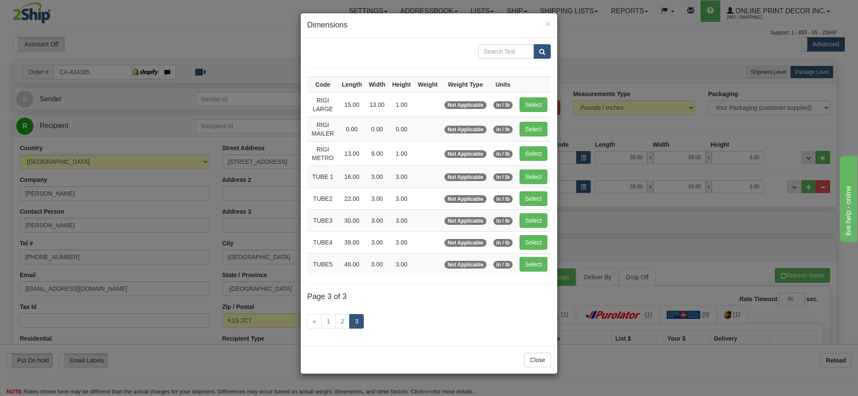
click at [517, 175] on td "Select" at bounding box center [533, 177] width 35 height 22
click at [528, 178] on button "Select" at bounding box center [534, 176] width 28 height 15
type input "TUBE 1"
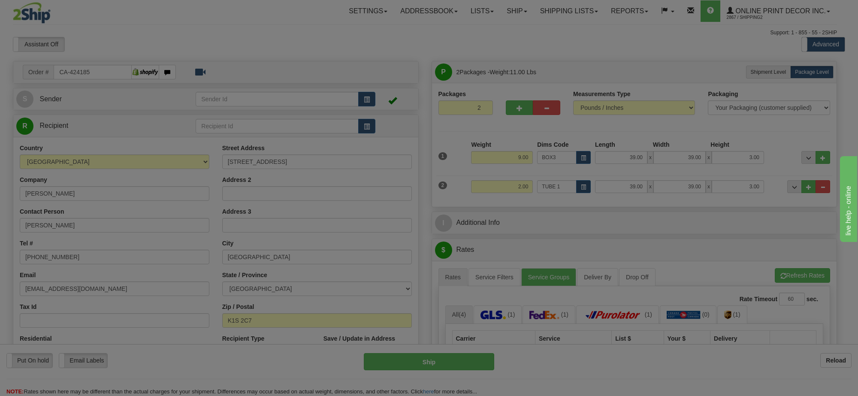
type input "16.00"
type input "3.00"
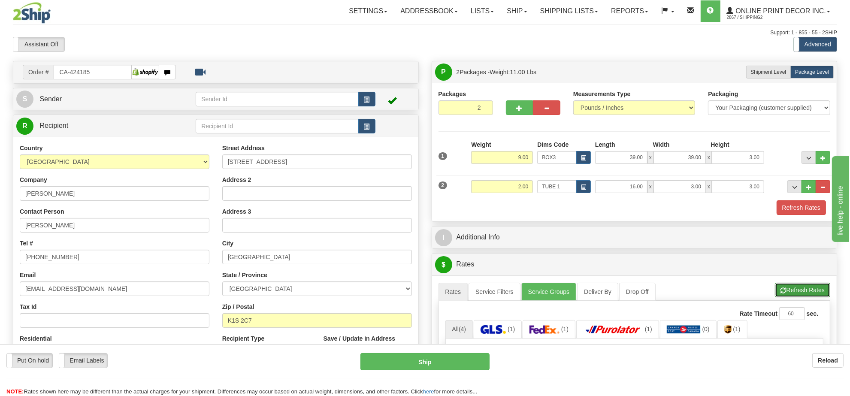
click at [804, 297] on button "Refresh Rates" at bounding box center [802, 290] width 55 height 15
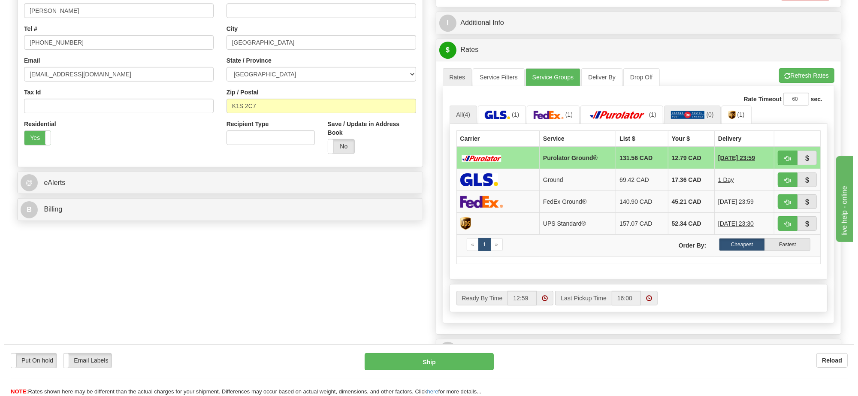
scroll to position [107, 0]
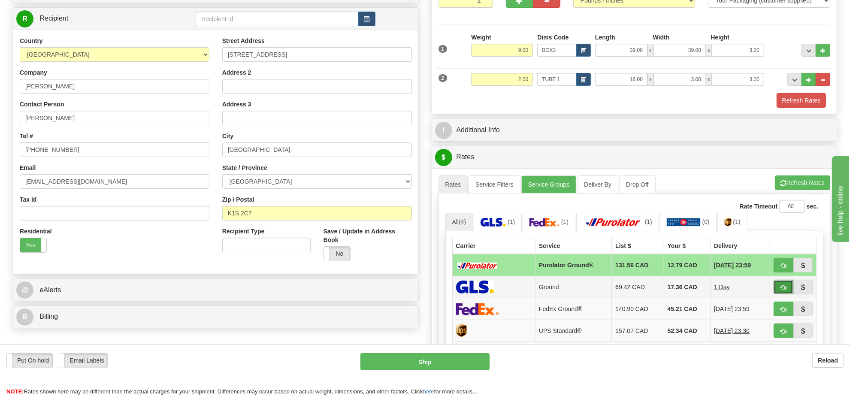
click at [780, 290] on span "button" at bounding box center [783, 288] width 6 height 6
type input "1"
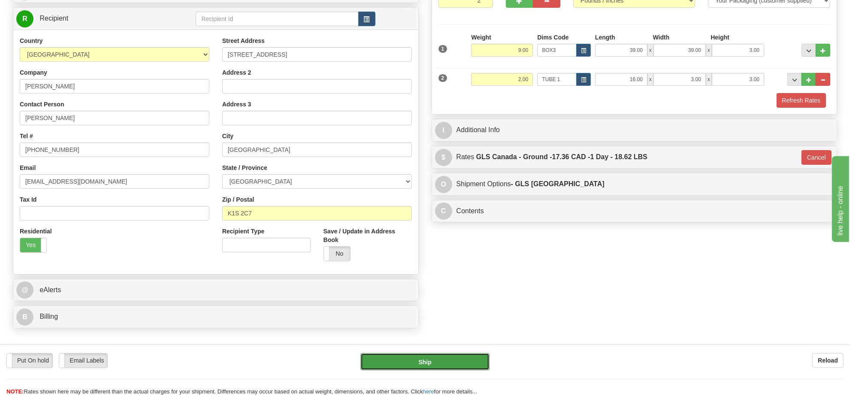
click at [440, 365] on button "Ship" at bounding box center [424, 361] width 129 height 17
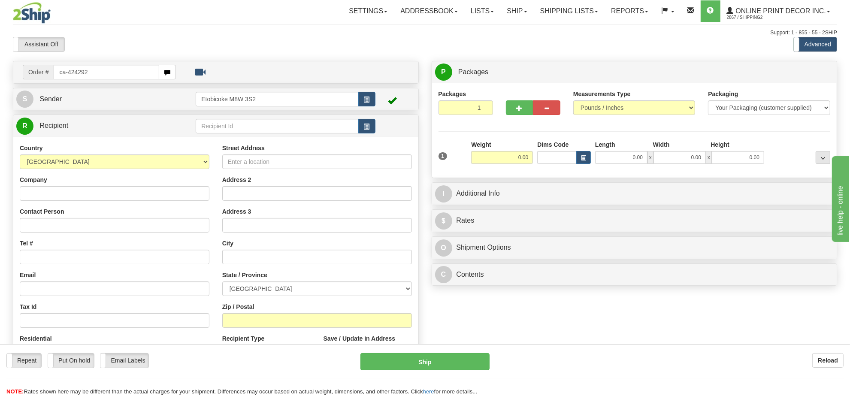
type input "ca-424292"
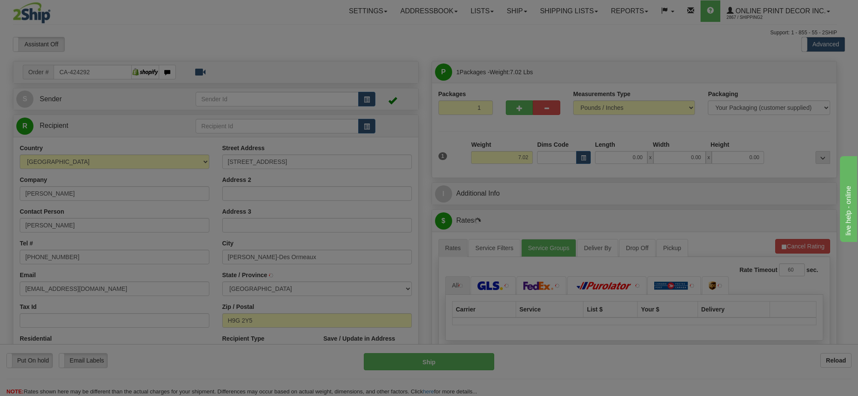
type input "[PERSON_NAME]-DES-ORMEAUX"
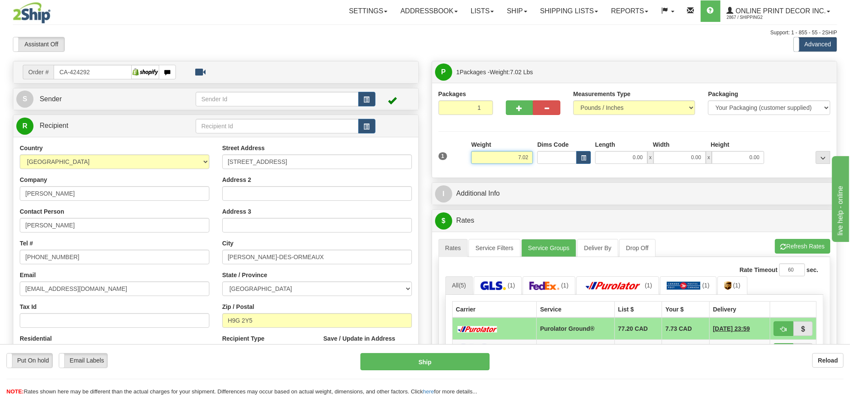
click at [520, 159] on input "7.02" at bounding box center [502, 157] width 62 height 13
type input "9.00"
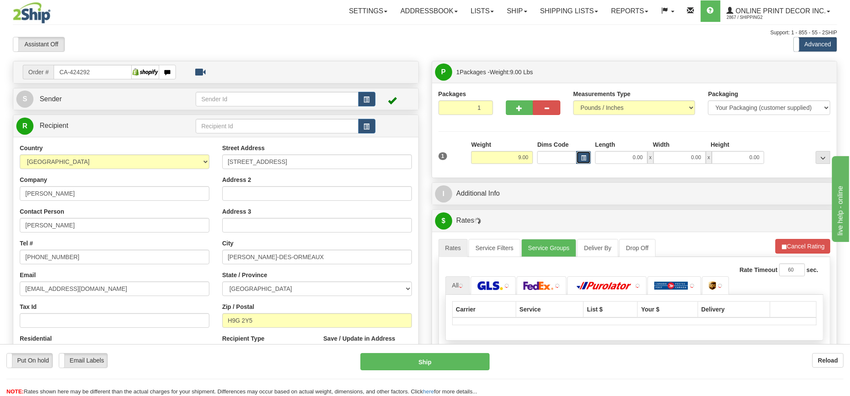
click at [582, 163] on button "button" at bounding box center [583, 157] width 15 height 13
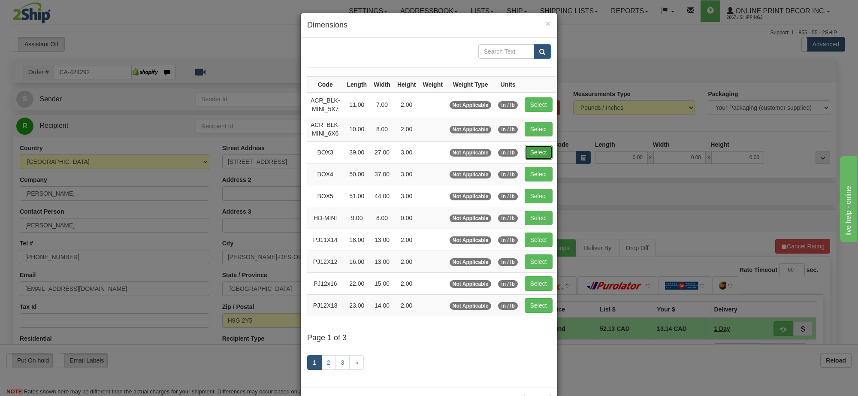
click at [531, 151] on button "Select" at bounding box center [539, 152] width 28 height 15
type input "BOX3"
type input "39.00"
type input "27.00"
type input "3.00"
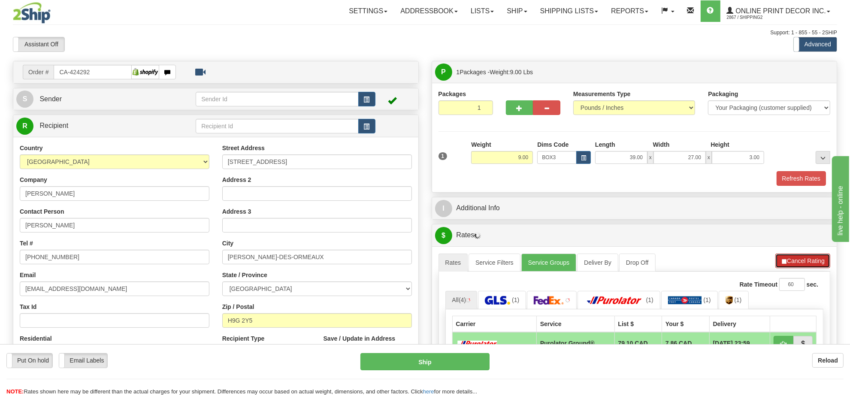
click at [806, 263] on button "Cancel Rating" at bounding box center [802, 261] width 55 height 15
click at [0, 0] on button "Refresh Rates" at bounding box center [0, 0] width 0 height 0
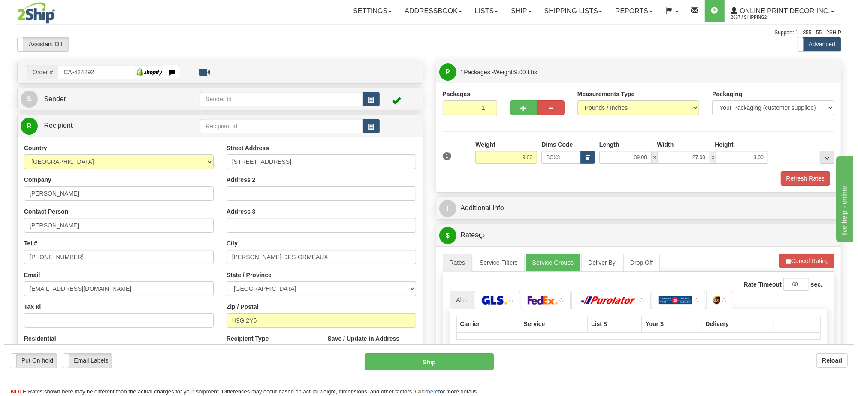
scroll to position [107, 0]
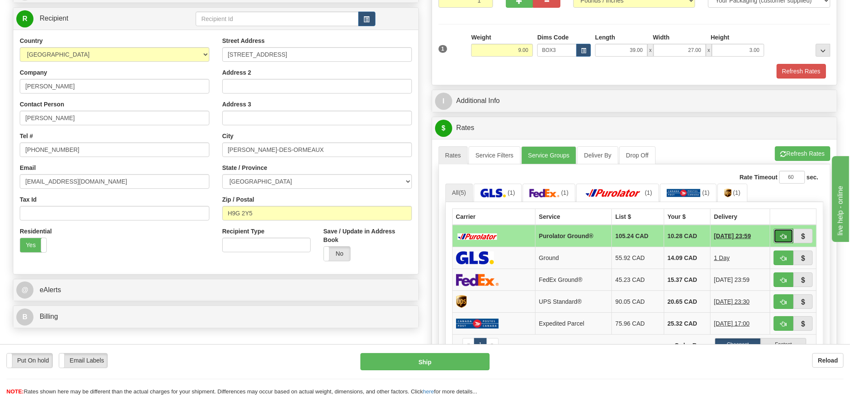
click at [776, 240] on button "button" at bounding box center [784, 236] width 20 height 15
type input "260"
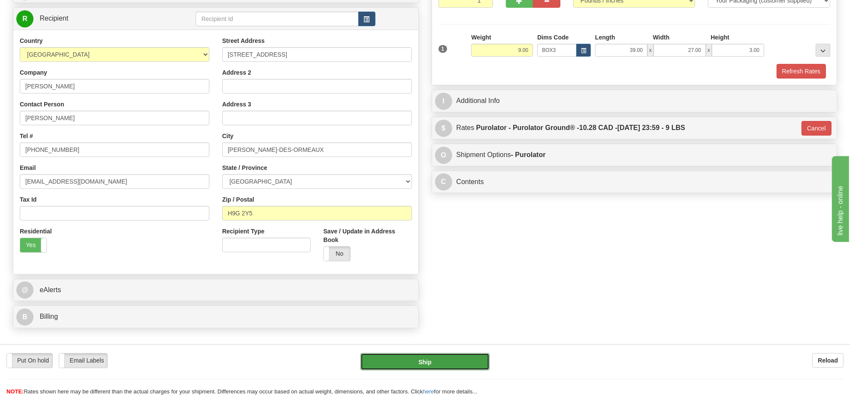
click at [471, 361] on button "Ship" at bounding box center [424, 361] width 129 height 17
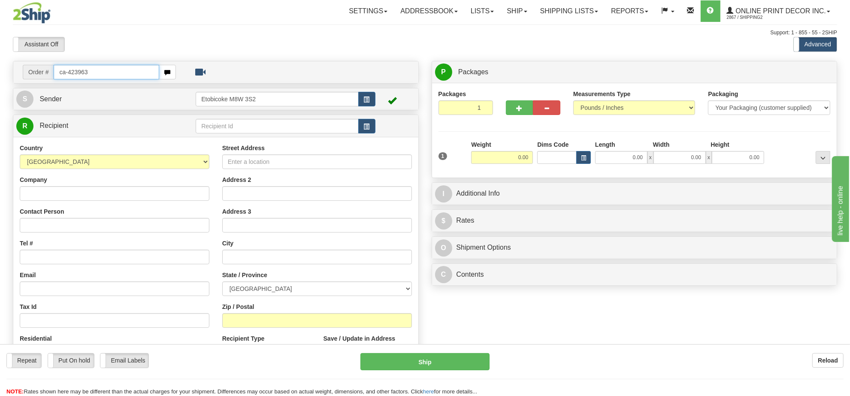
type input "ca-423963"
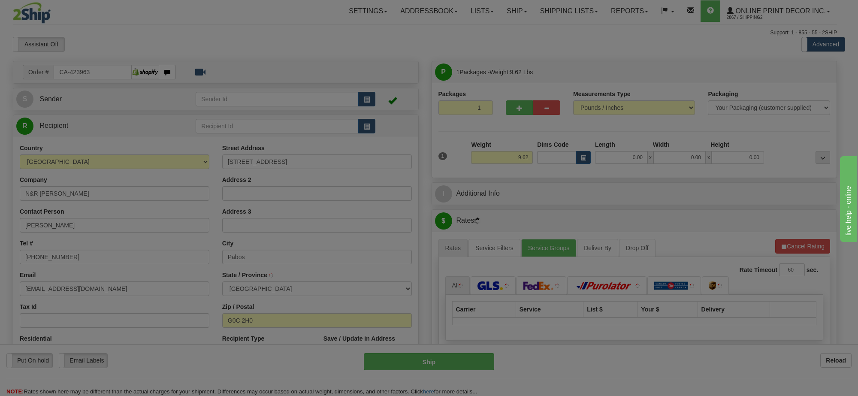
type input "PABOS"
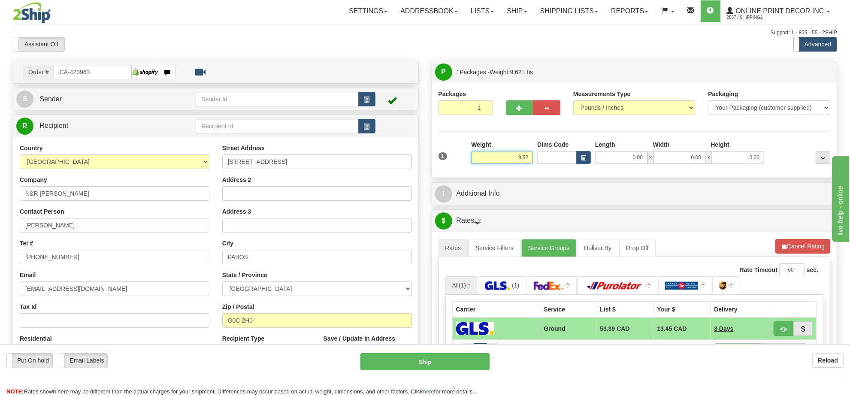
click at [517, 157] on input "9.62" at bounding box center [502, 157] width 62 height 13
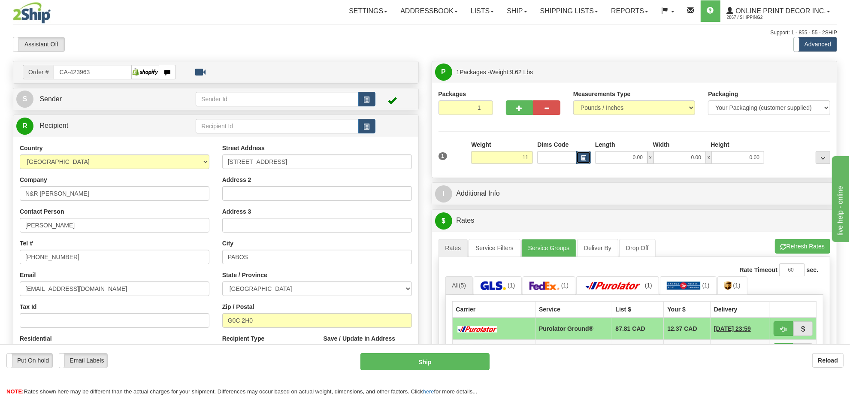
type input "11.00"
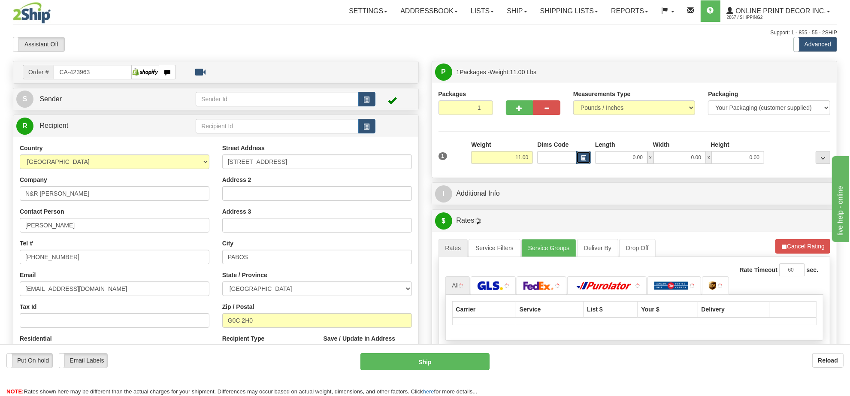
click at [576, 161] on button "button" at bounding box center [583, 157] width 15 height 13
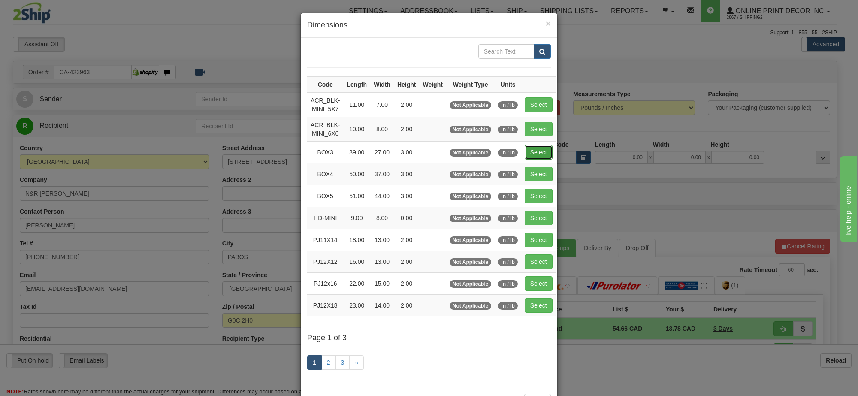
click at [537, 155] on button "Select" at bounding box center [539, 152] width 28 height 15
type input "BOX3"
type input "39.00"
type input "27.00"
type input "3.00"
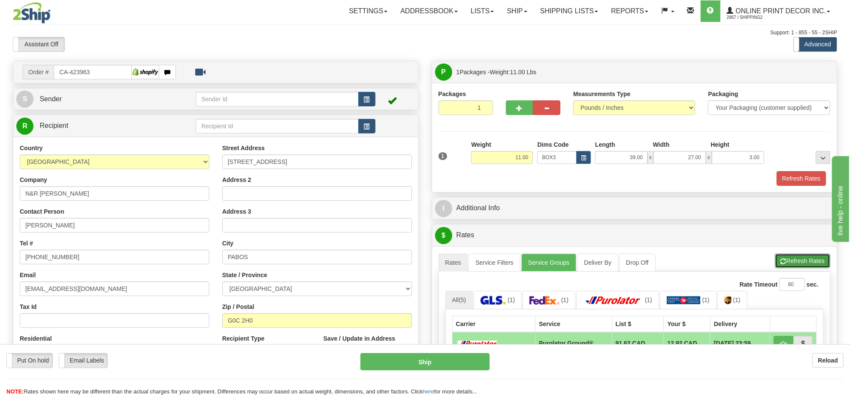
click at [786, 266] on button "Refresh Rates" at bounding box center [802, 261] width 55 height 15
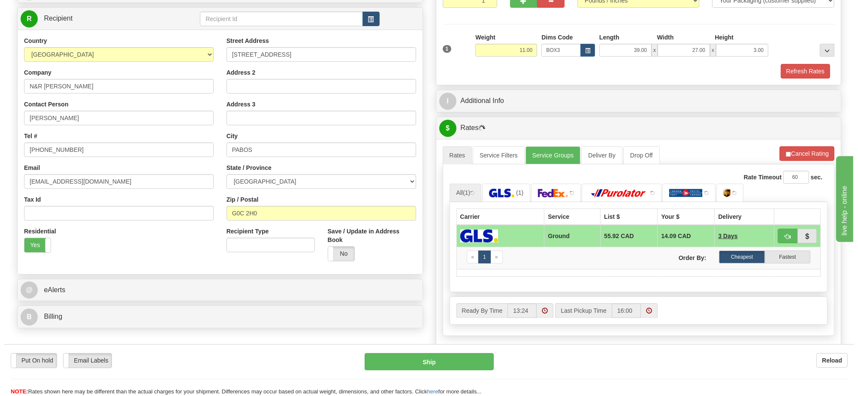
scroll to position [161, 0]
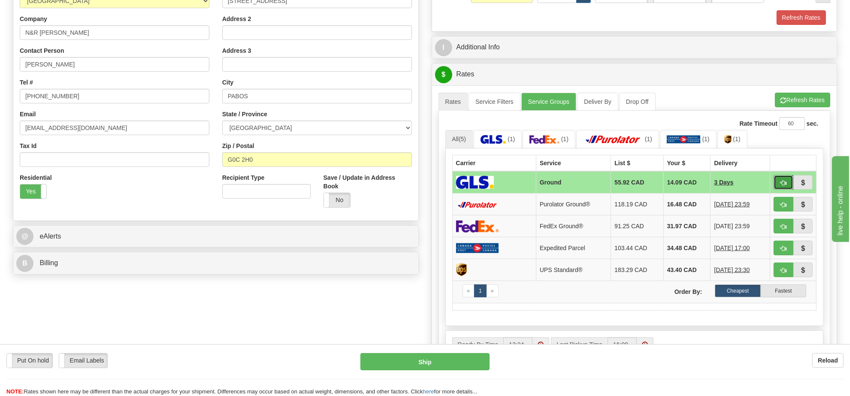
click at [784, 185] on span "button" at bounding box center [783, 183] width 6 height 6
type input "1"
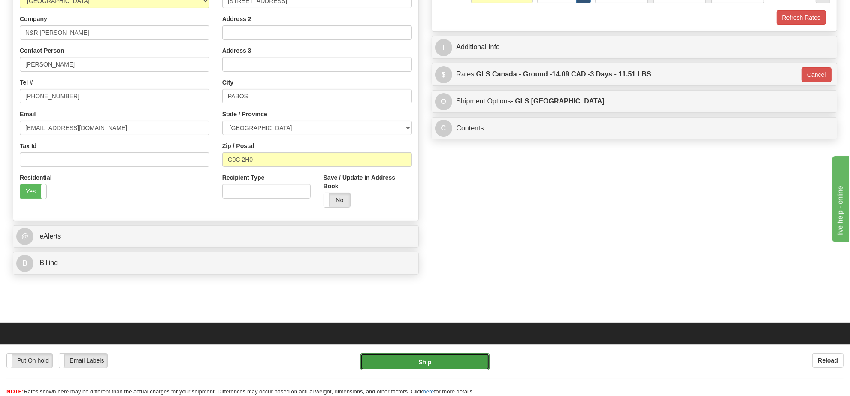
click at [460, 355] on button "Ship" at bounding box center [424, 361] width 129 height 17
